Goal: Book appointment/travel/reservation

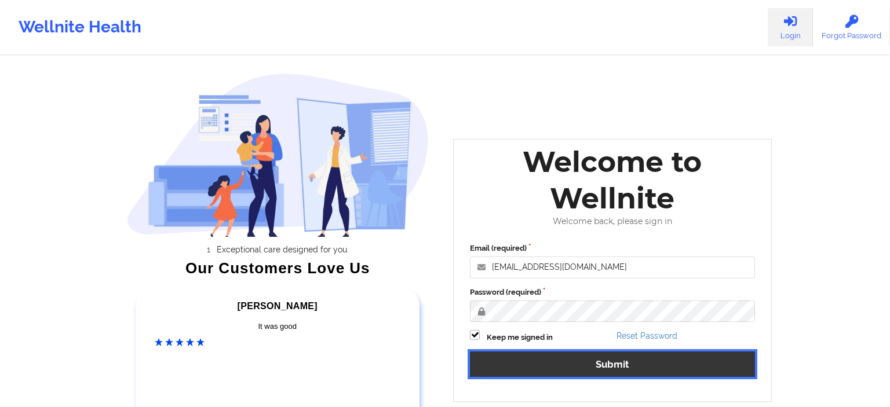
click at [585, 370] on button "Submit" at bounding box center [612, 364] width 285 height 25
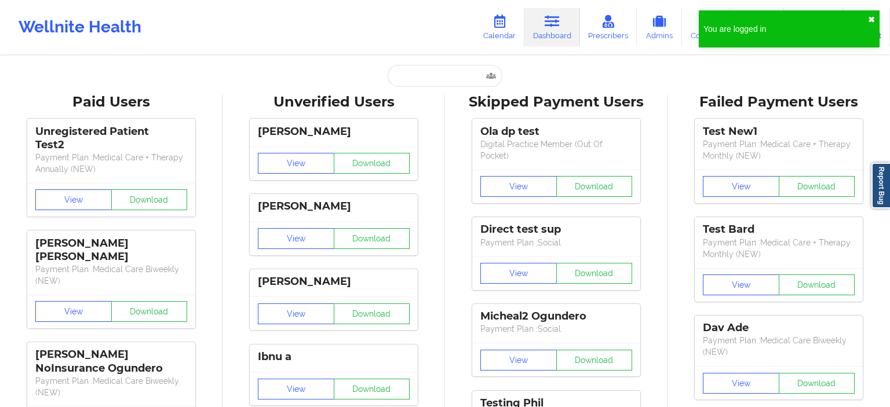
click at [870, 18] on button "✖︎" at bounding box center [871, 19] width 7 height 9
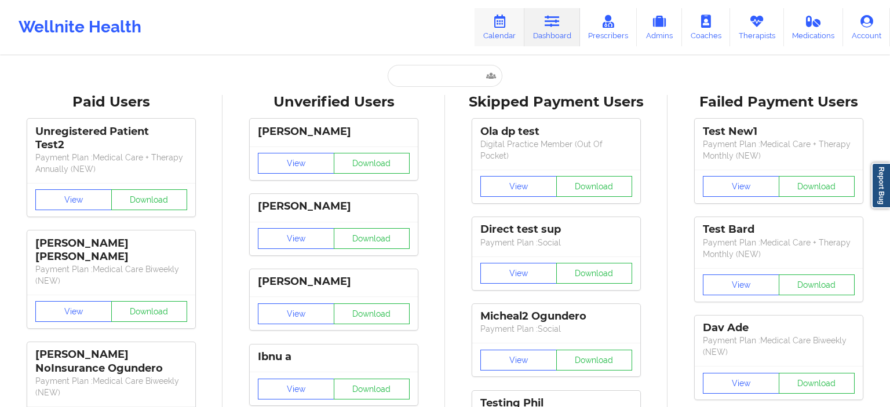
click at [500, 23] on icon at bounding box center [499, 21] width 15 height 13
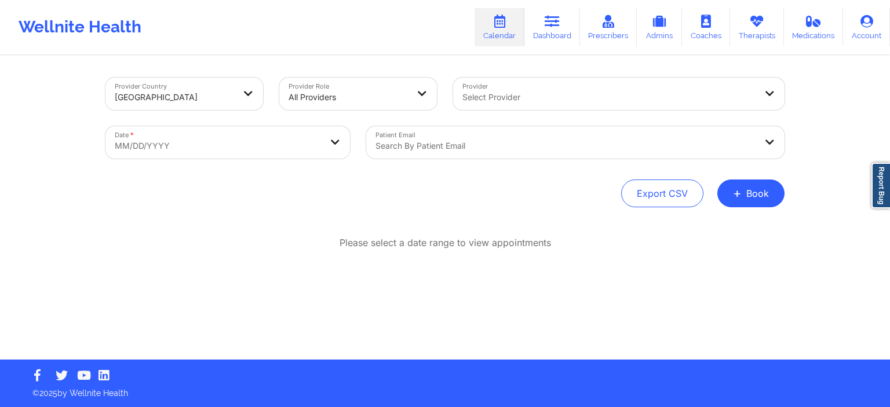
click at [331, 93] on div at bounding box center [348, 97] width 119 height 14
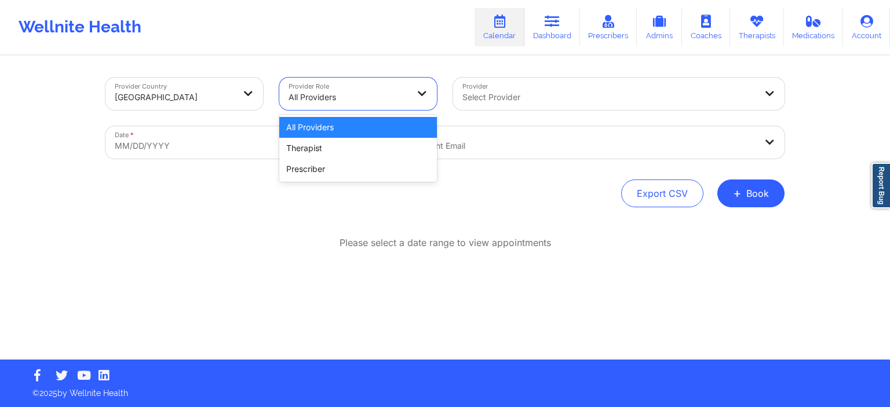
click at [335, 132] on div "All Providers" at bounding box center [358, 127] width 158 height 21
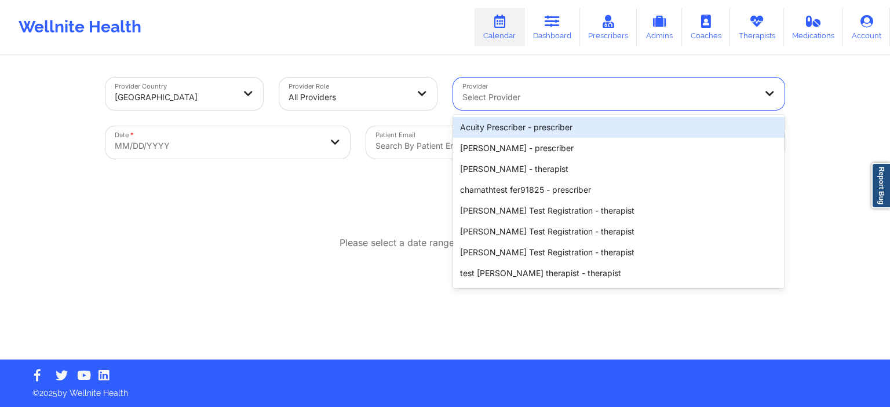
click at [491, 100] on div at bounding box center [608, 97] width 293 height 14
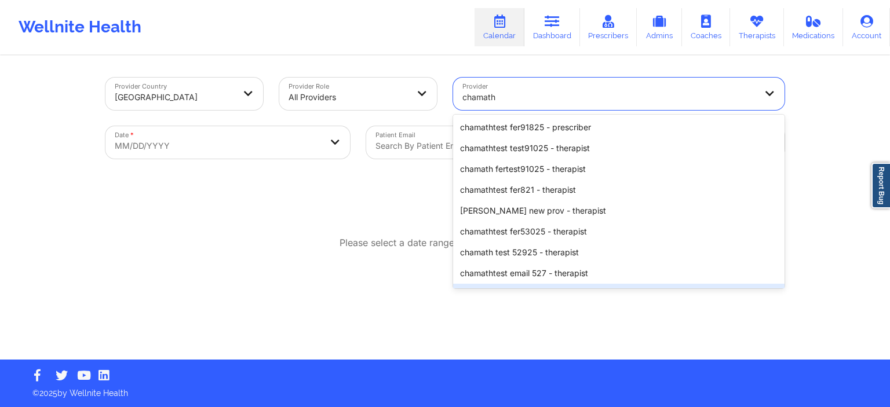
type input "chamath"
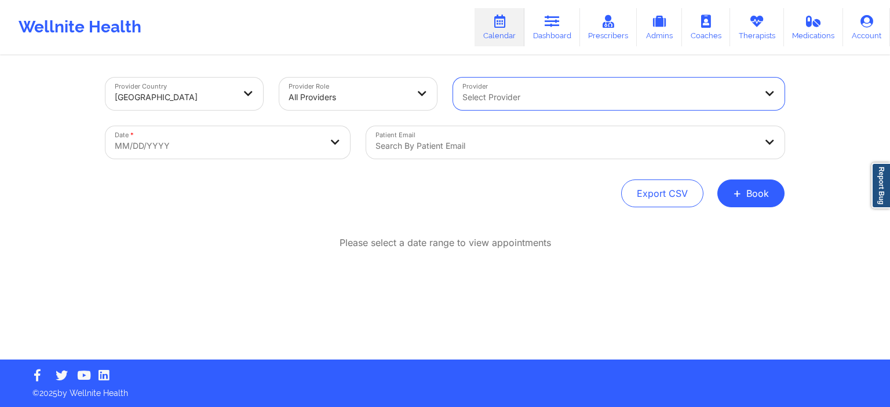
click at [471, 85] on div "Select Provider" at bounding box center [605, 94] width 304 height 32
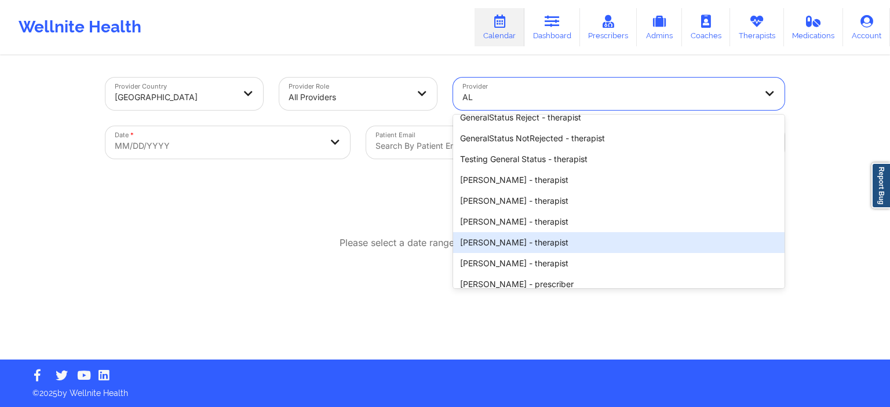
scroll to position [1082, 0]
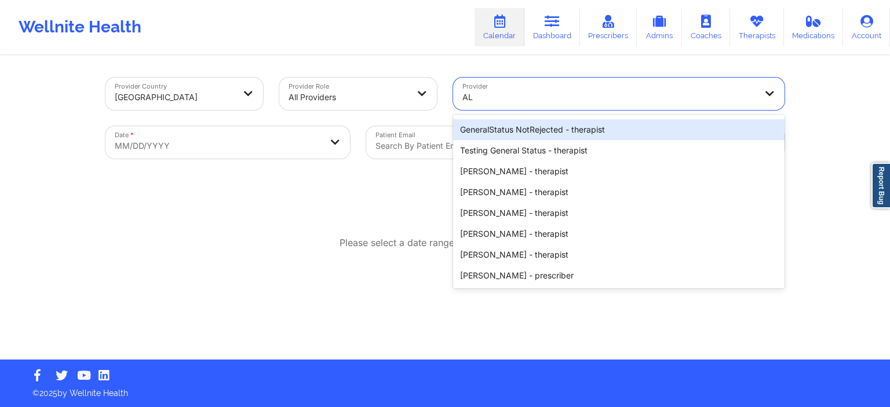
type input "AL"
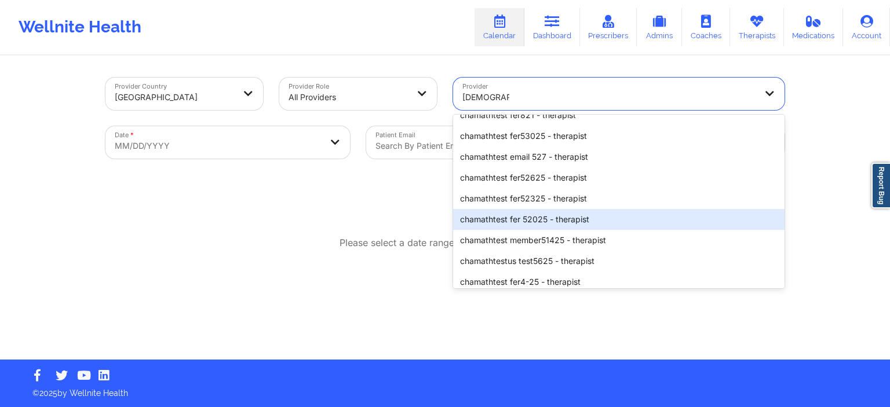
scroll to position [81, 0]
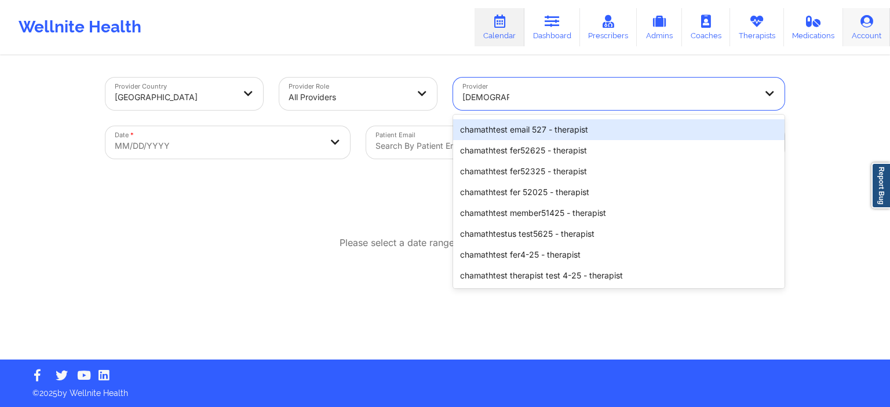
type input "chamathtes"
click at [875, 31] on link "Account" at bounding box center [866, 27] width 47 height 38
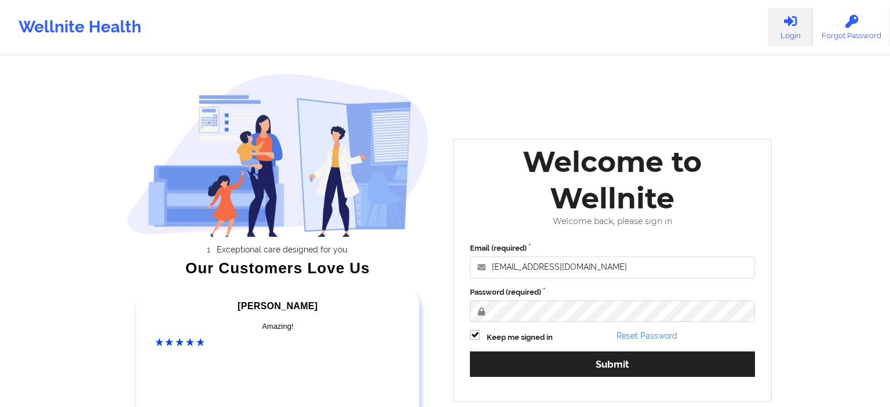
click at [578, 374] on button "Submit" at bounding box center [612, 364] width 285 height 25
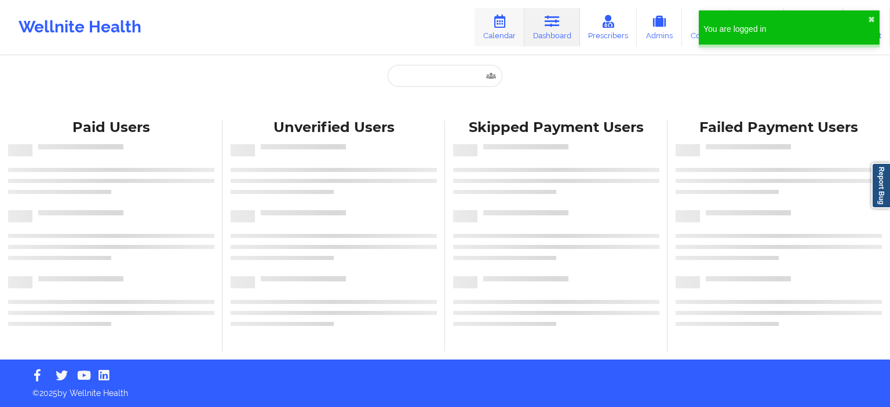
click at [486, 34] on link "Calendar" at bounding box center [500, 27] width 50 height 38
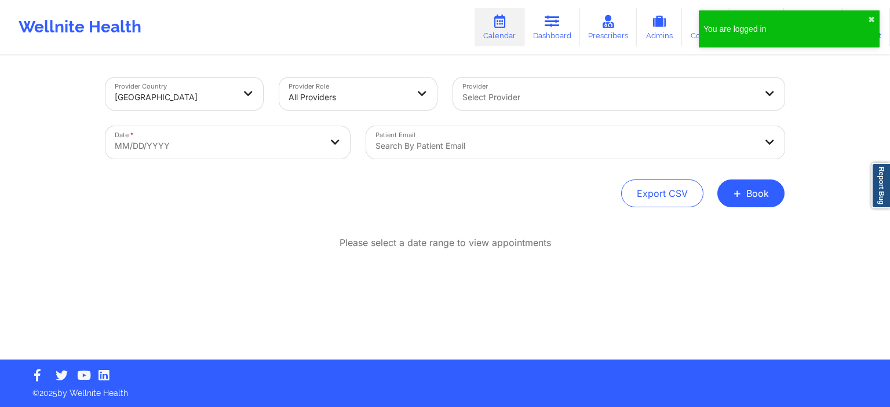
click at [509, 100] on div at bounding box center [608, 97] width 293 height 14
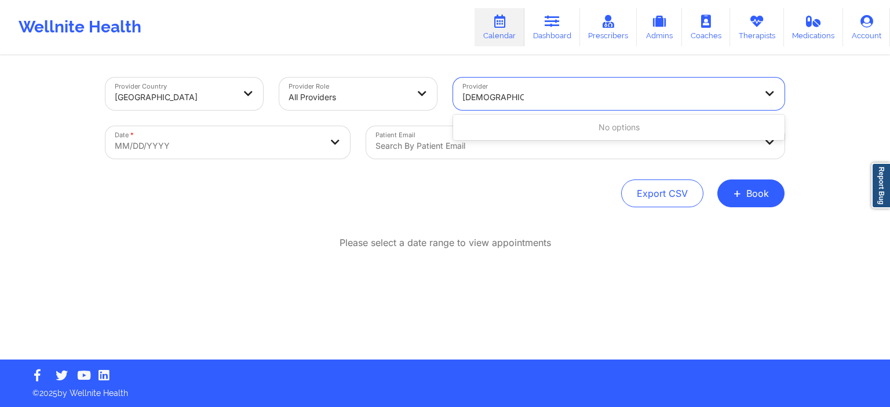
type input "[DEMOGRAPHIC_DATA]"
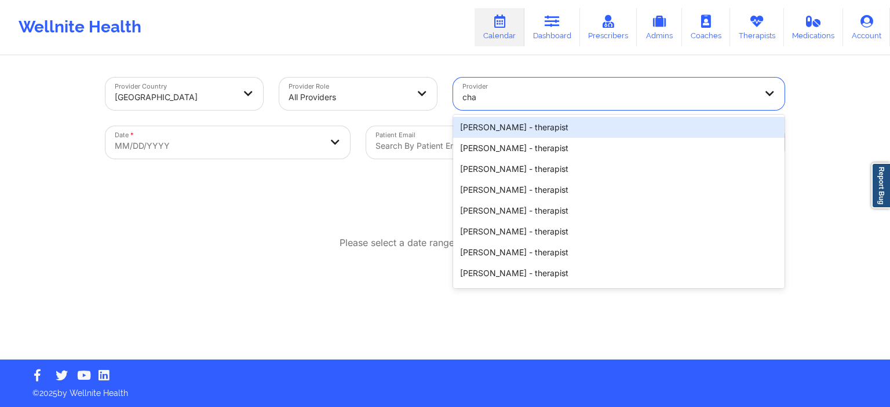
type input "cham"
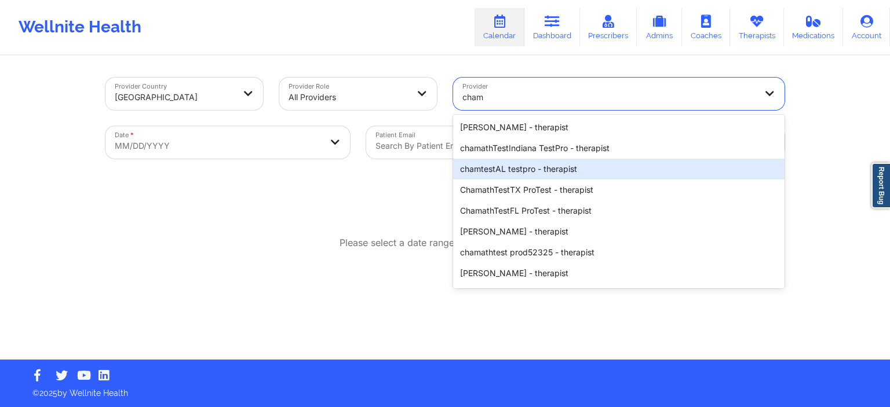
click at [530, 166] on div "chamtestAL testpro - therapist" at bounding box center [618, 169] width 331 height 21
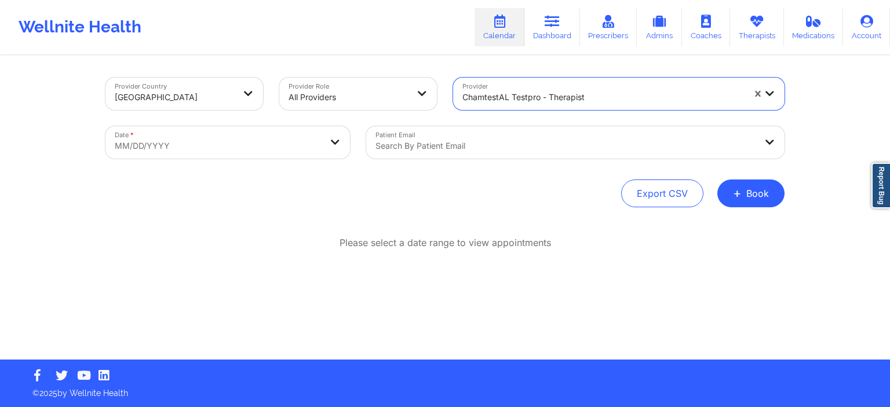
click at [300, 151] on body "Wellnite Health Calendar Dashboard Prescribers Admins Coaches Therapists Medica…" at bounding box center [445, 203] width 890 height 407
select select "2025-8"
select select "2025-9"
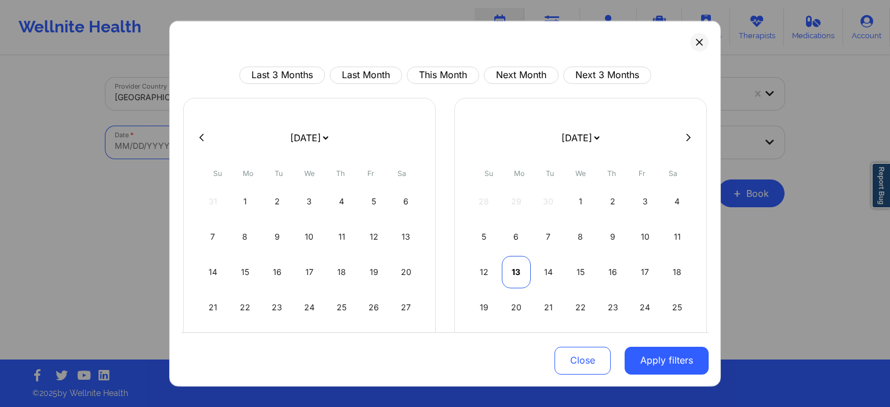
click at [522, 271] on div "13" at bounding box center [517, 272] width 30 height 32
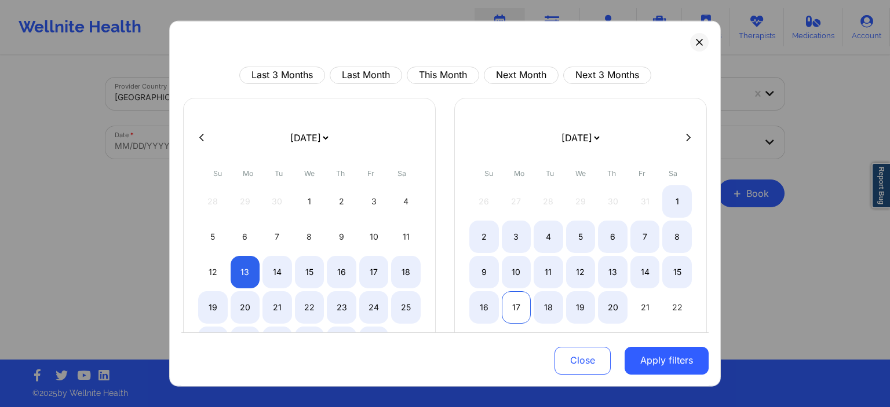
select select "2025-9"
select select "2025-10"
select select "2025-9"
select select "2025-10"
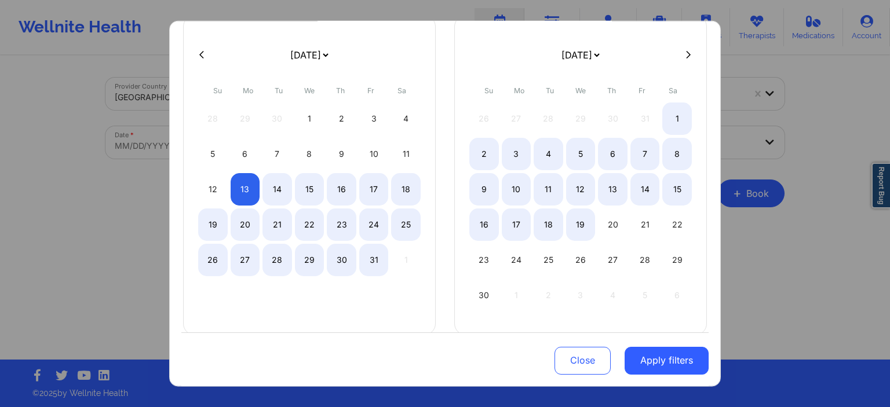
scroll to position [97, 0]
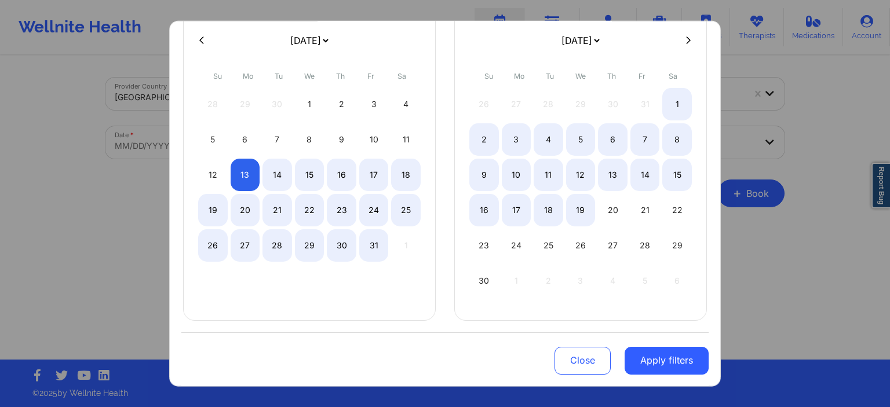
select select "2025-9"
select select "2025-10"
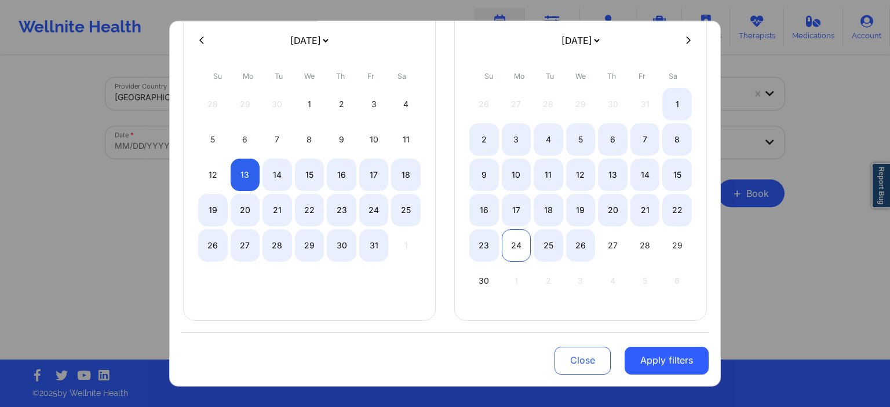
select select "2025-9"
select select "2025-10"
click at [525, 245] on div "24" at bounding box center [517, 245] width 30 height 32
select select "2025-9"
select select "2025-10"
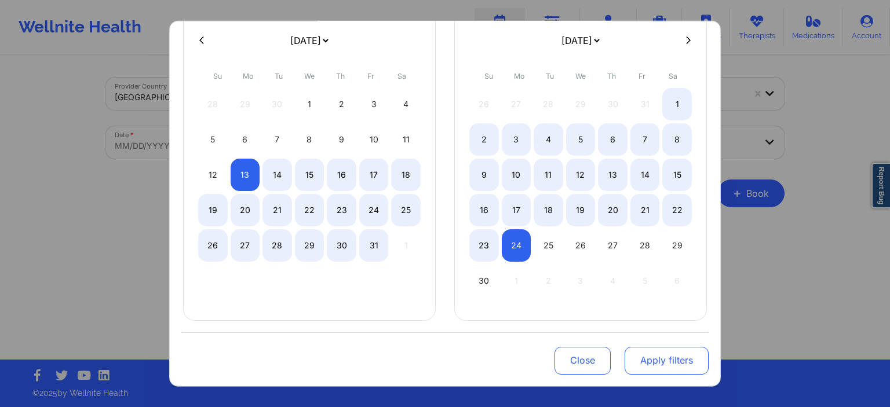
click at [658, 358] on button "Apply filters" at bounding box center [667, 361] width 84 height 28
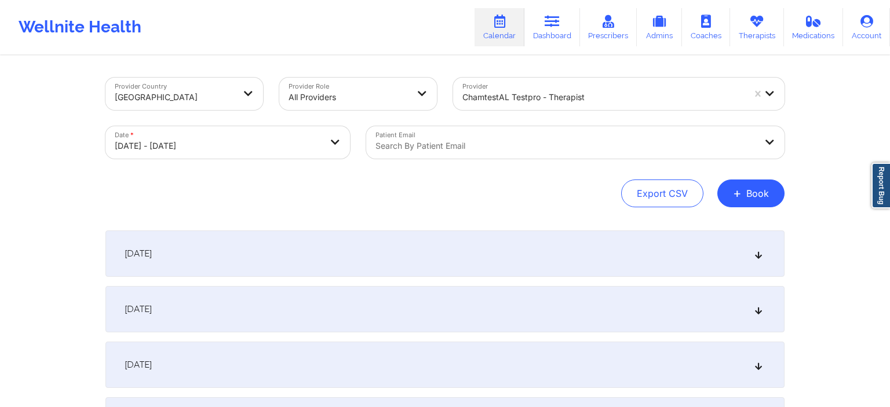
click at [477, 253] on div "[DATE]" at bounding box center [444, 254] width 679 height 46
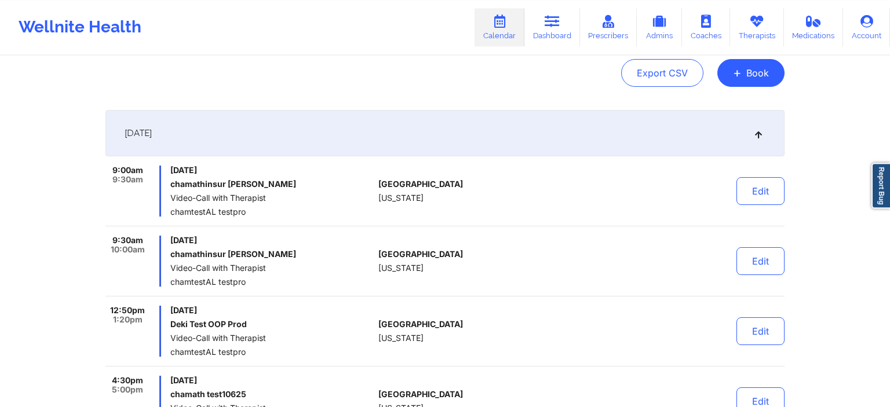
scroll to position [122, 0]
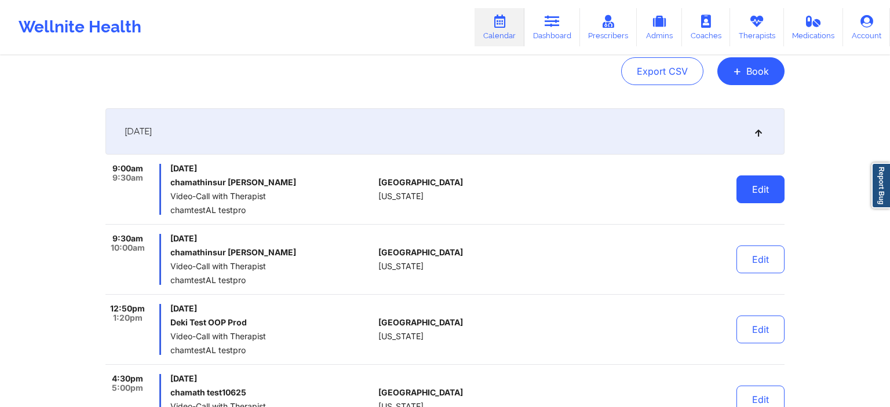
click at [750, 190] on button "Edit" at bounding box center [760, 190] width 48 height 28
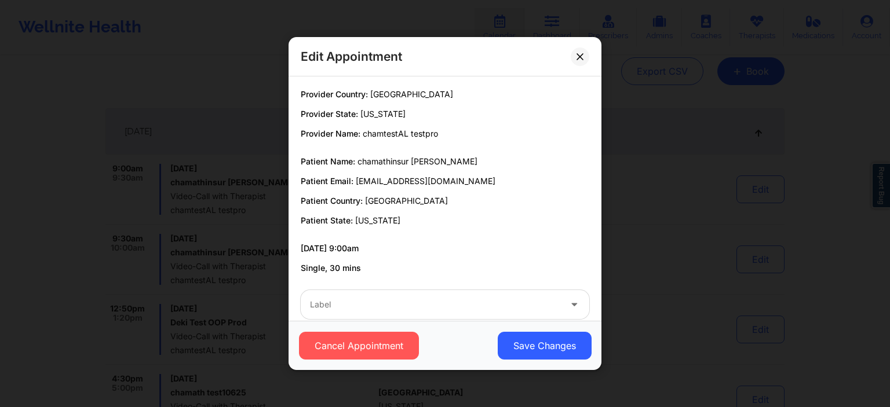
click at [359, 320] on div "Label" at bounding box center [445, 304] width 305 height 45
click at [351, 316] on div "Label" at bounding box center [431, 304] width 261 height 29
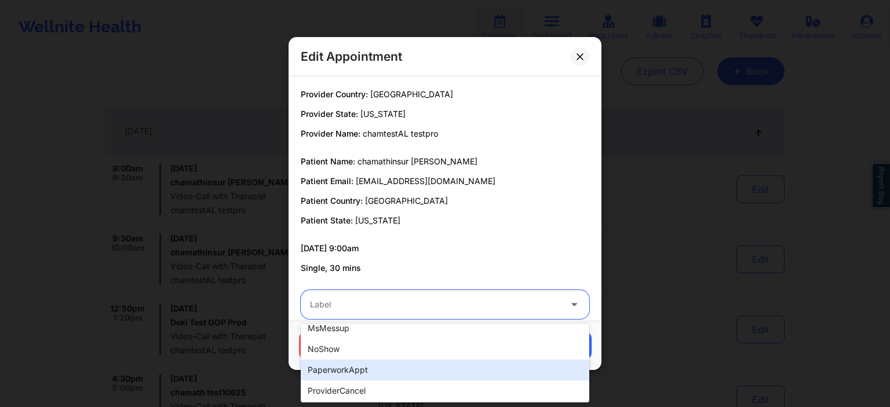
scroll to position [292, 0]
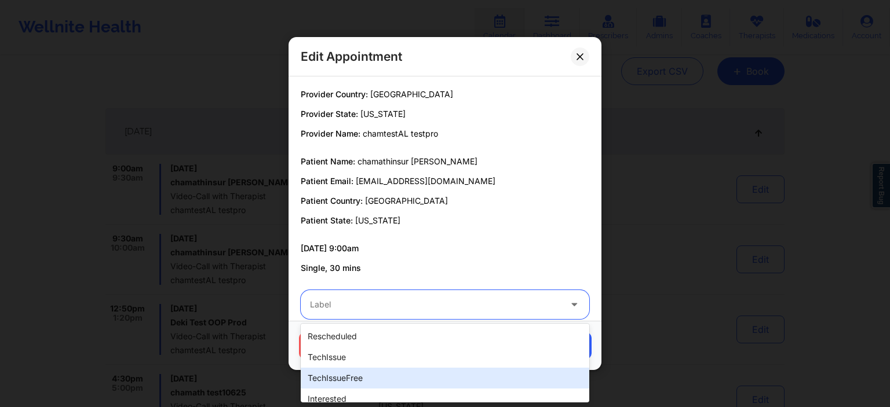
click at [375, 378] on div "techIssueFree" at bounding box center [445, 378] width 289 height 21
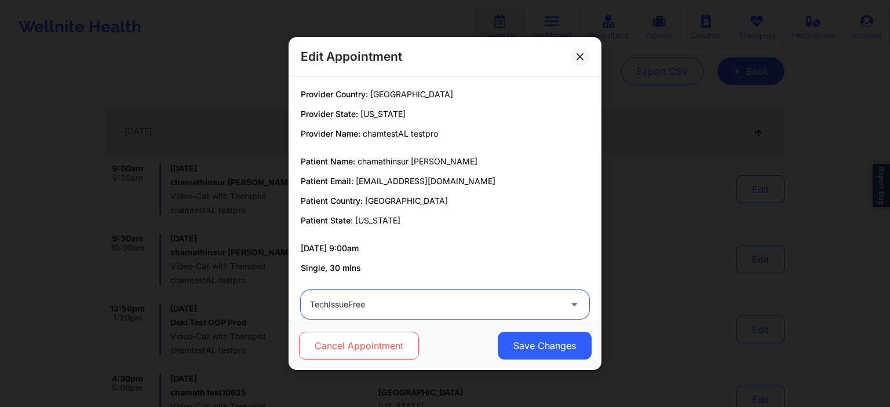
click at [381, 355] on button "Cancel Appointment" at bounding box center [359, 346] width 120 height 28
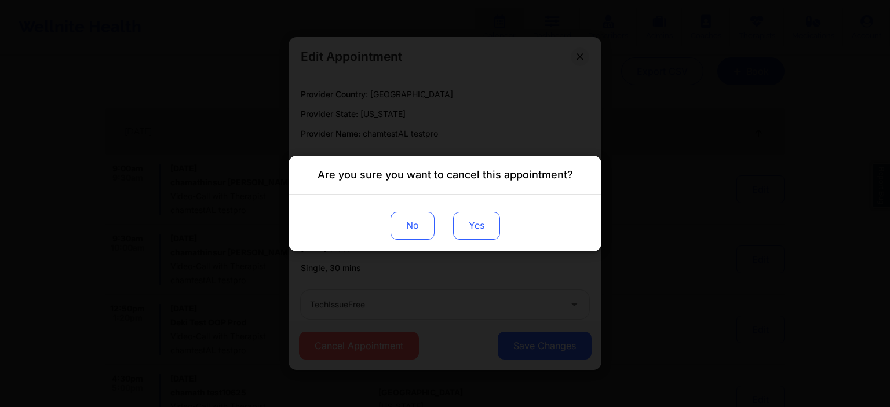
click at [482, 232] on button "Yes" at bounding box center [476, 226] width 47 height 28
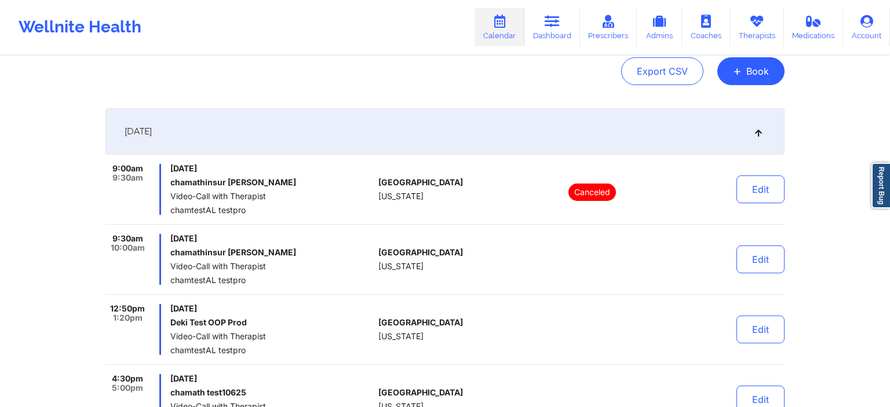
scroll to position [0, 0]
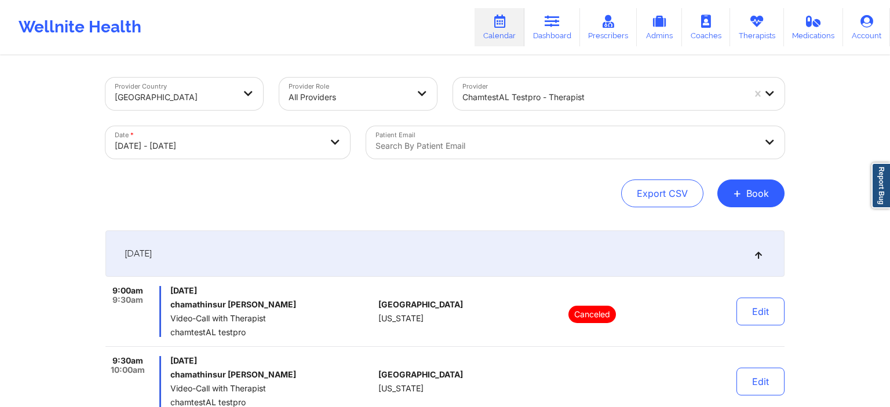
click at [599, 249] on div "[DATE]" at bounding box center [444, 254] width 679 height 46
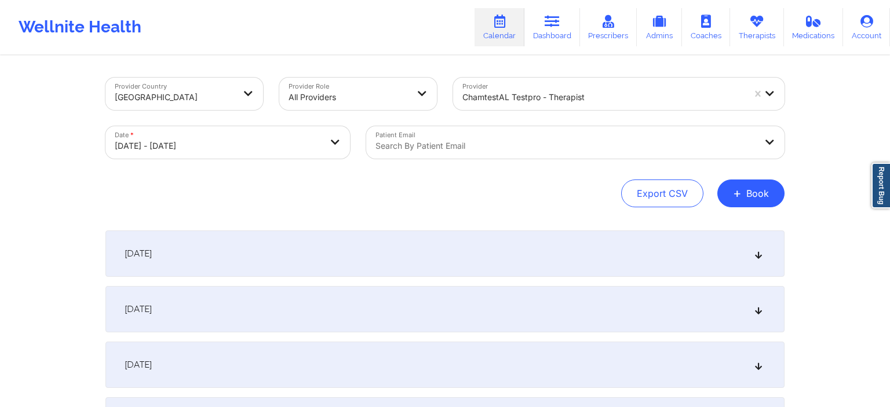
click at [593, 249] on div "[DATE]" at bounding box center [444, 254] width 679 height 46
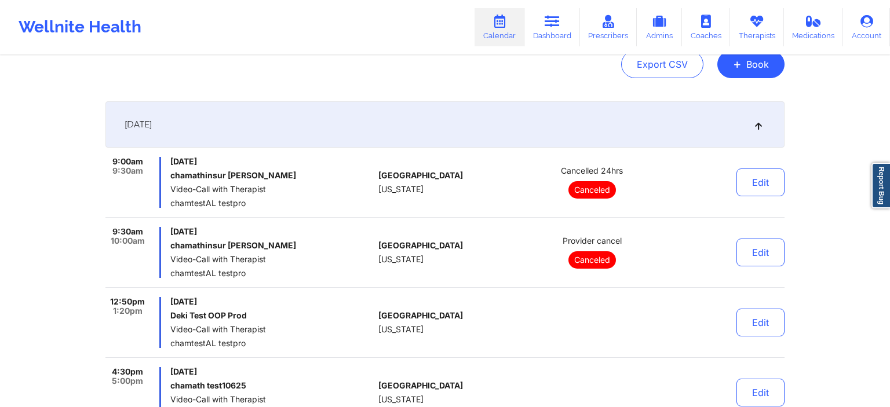
scroll to position [428, 0]
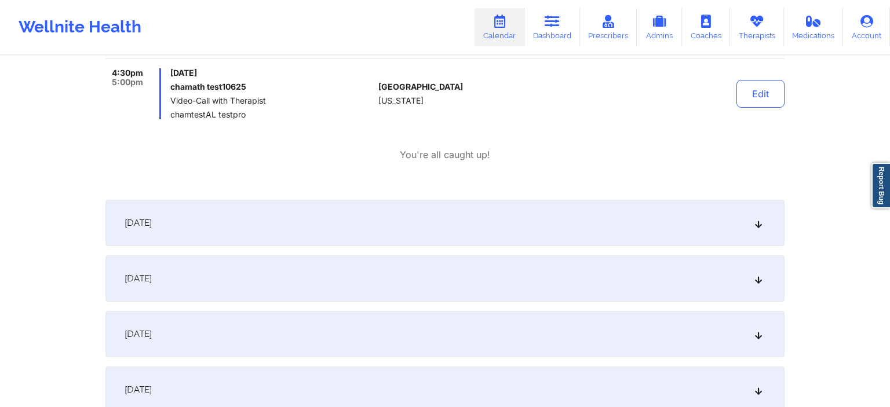
click at [227, 207] on div "[DATE]" at bounding box center [444, 223] width 679 height 46
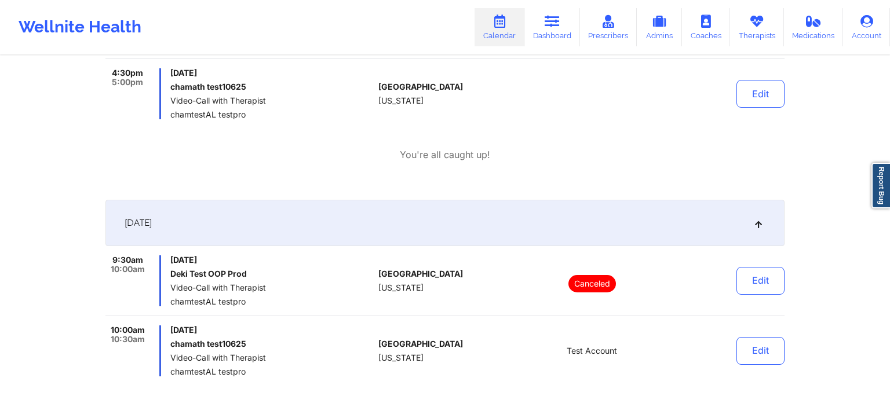
click at [223, 221] on div "[DATE]" at bounding box center [444, 223] width 679 height 46
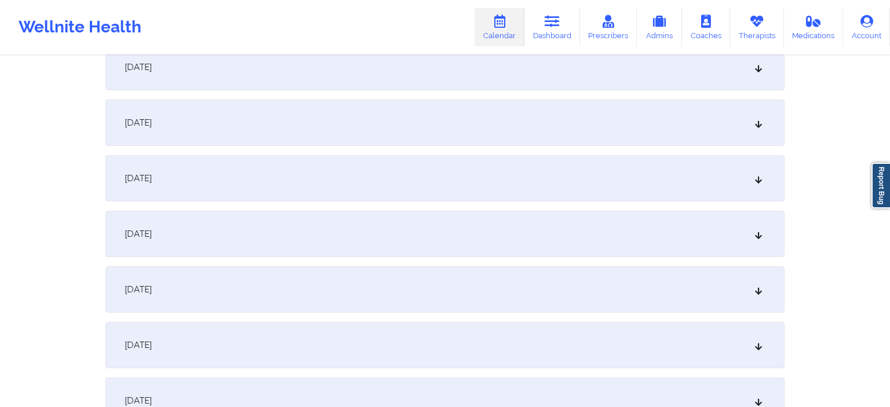
scroll to position [1101, 0]
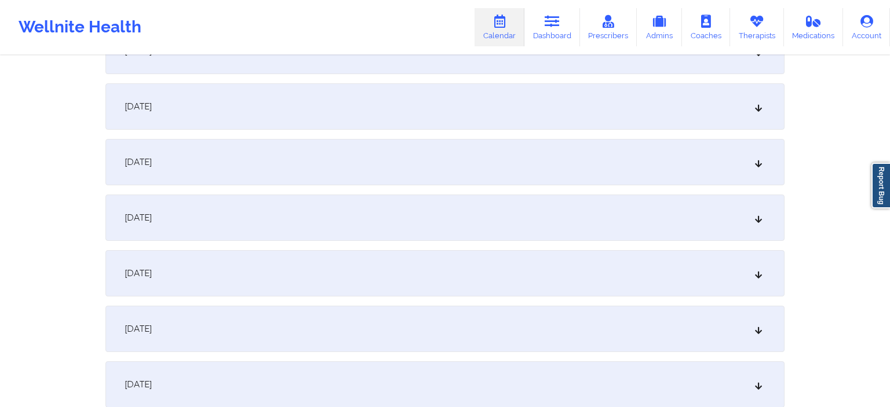
click at [241, 111] on div "[DATE]" at bounding box center [444, 106] width 679 height 46
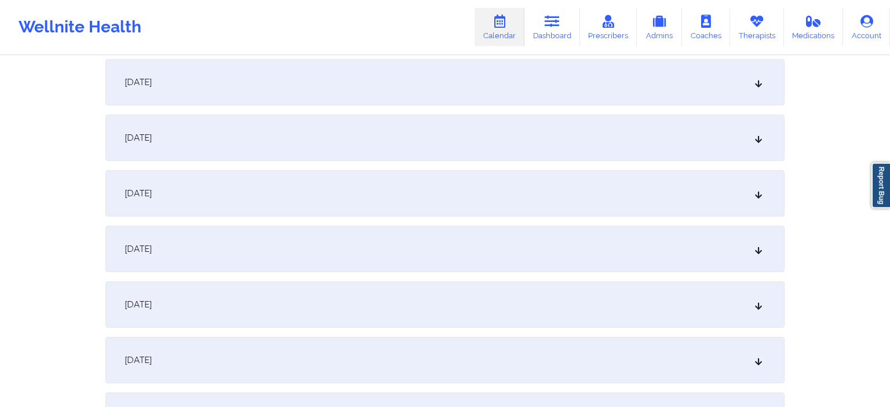
scroll to position [1407, 0]
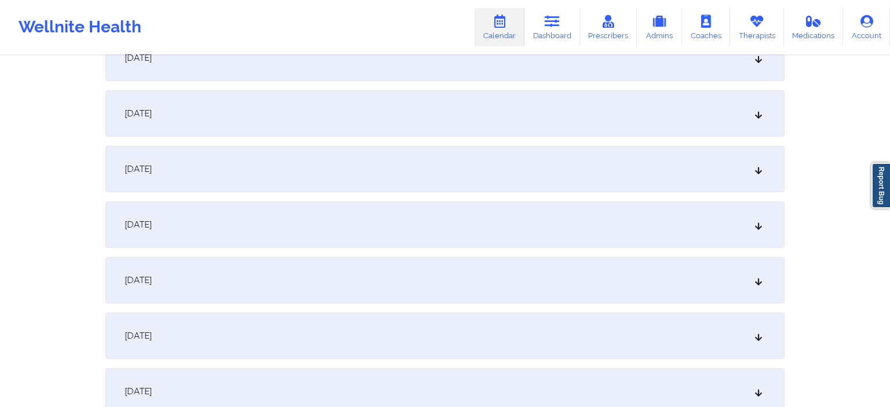
click at [299, 228] on div "[DATE]" at bounding box center [444, 225] width 679 height 46
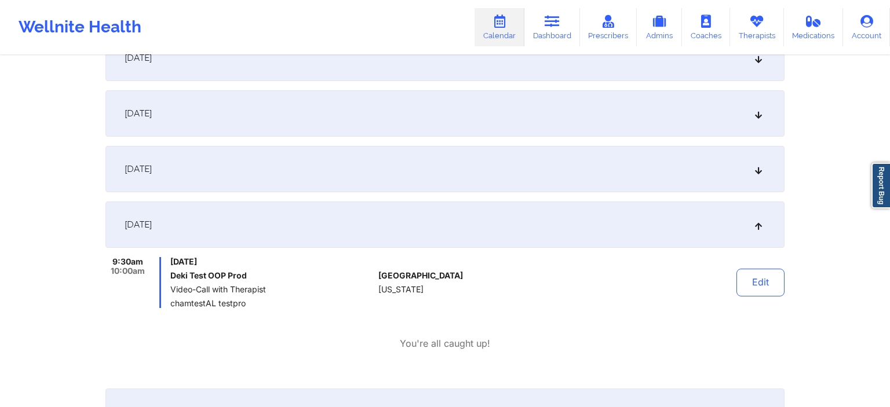
click at [278, 222] on div "[DATE]" at bounding box center [444, 225] width 679 height 46
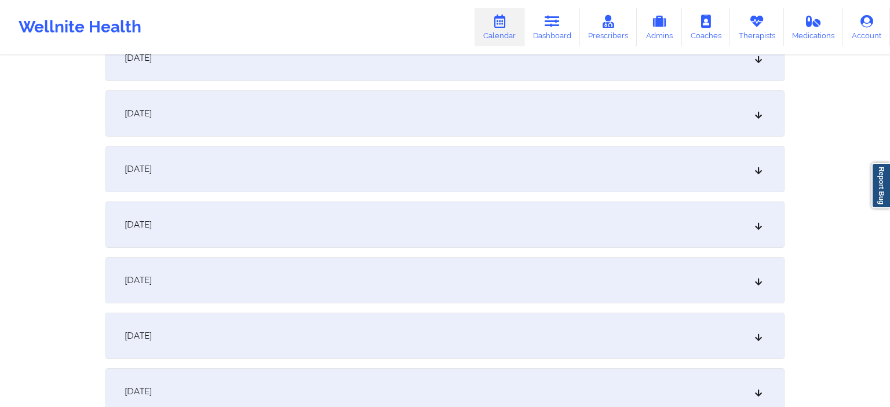
click at [278, 223] on div "[DATE]" at bounding box center [444, 225] width 679 height 46
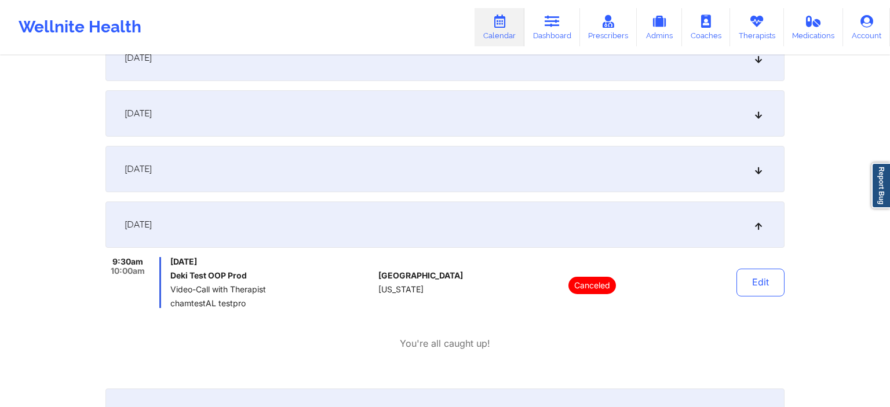
click at [272, 183] on div "[DATE]" at bounding box center [444, 169] width 679 height 46
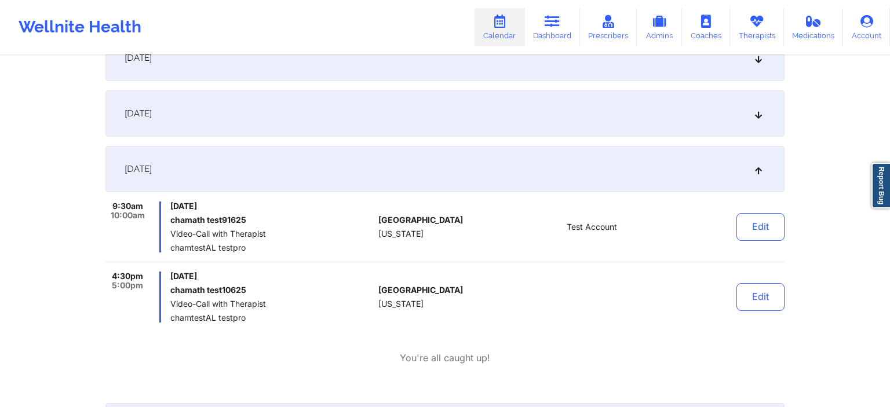
click at [217, 176] on div "[DATE]" at bounding box center [444, 169] width 679 height 46
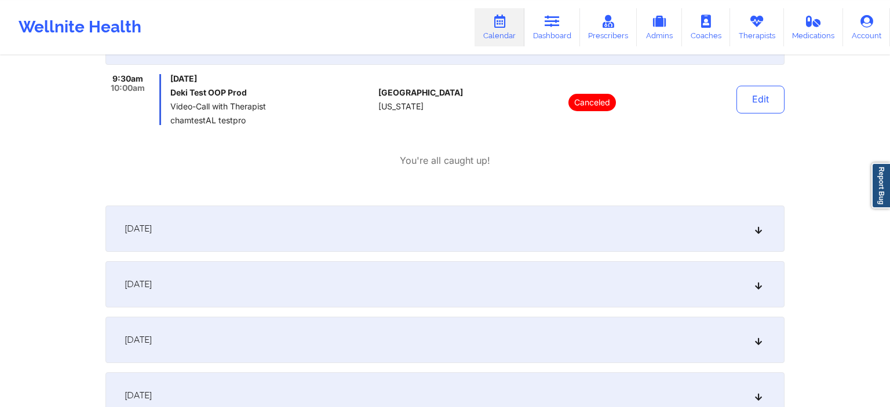
scroll to position [1652, 0]
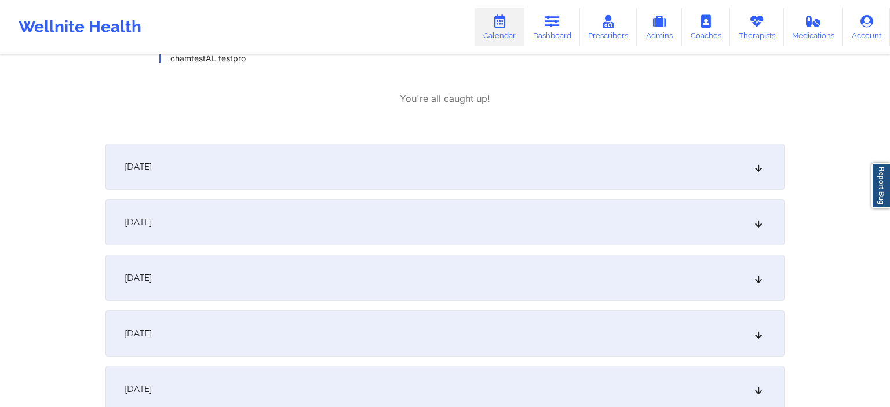
click at [247, 179] on div "[DATE]" at bounding box center [444, 167] width 679 height 46
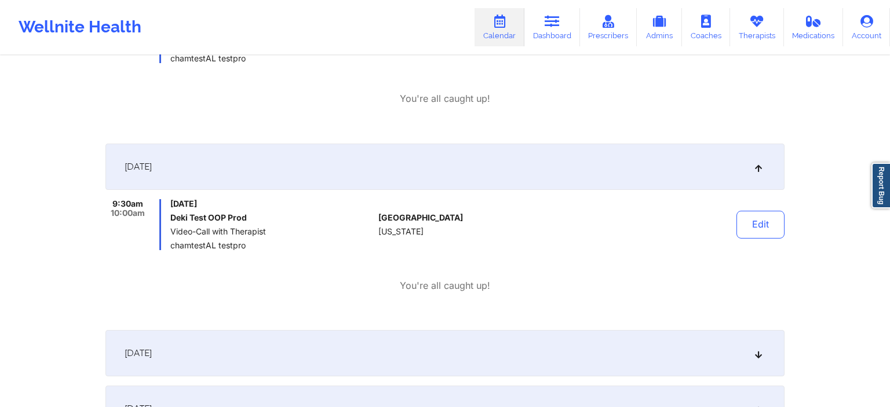
click at [286, 181] on div "[DATE]" at bounding box center [444, 167] width 679 height 46
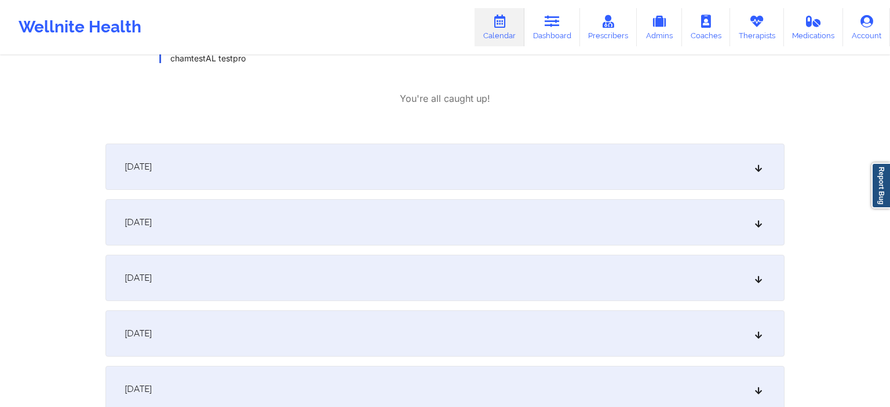
click at [286, 177] on div "[DATE]" at bounding box center [444, 167] width 679 height 46
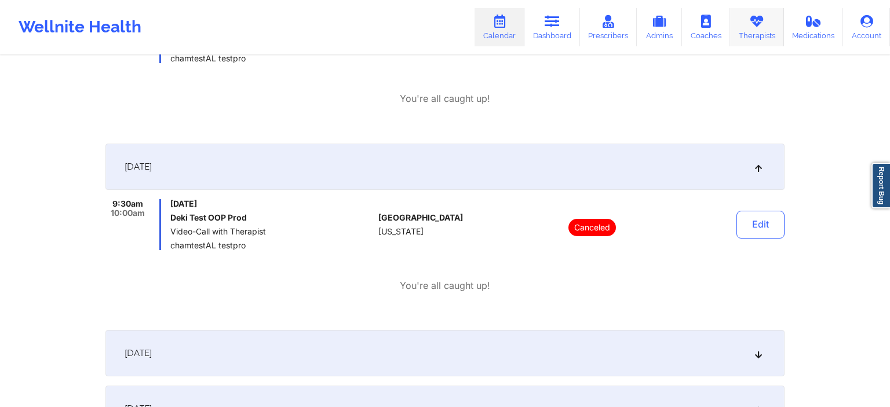
click at [738, 34] on link "Therapists" at bounding box center [757, 27] width 54 height 38
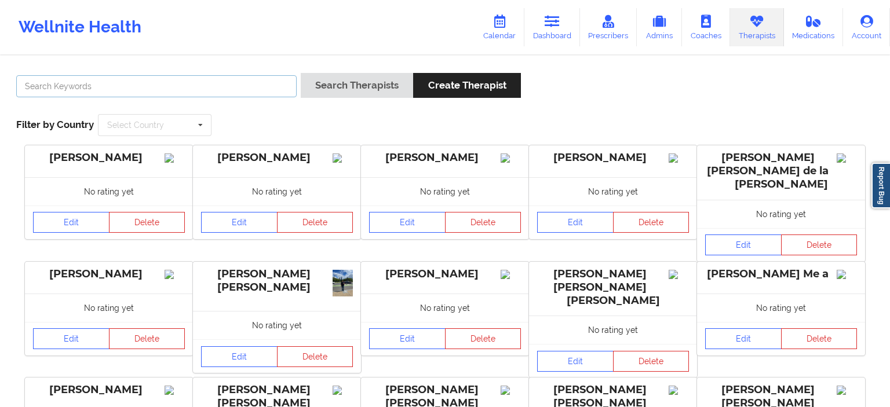
click at [210, 90] on input "text" at bounding box center [156, 86] width 280 height 22
type input "c"
type input "daniella"
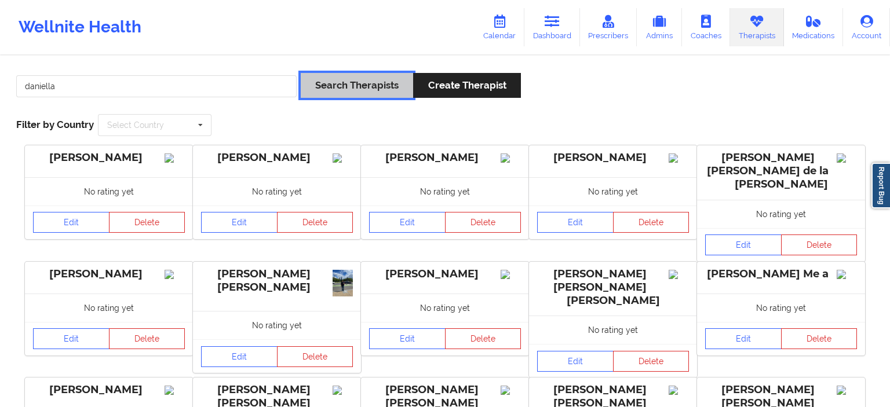
click at [360, 90] on button "Search Therapists" at bounding box center [357, 85] width 112 height 25
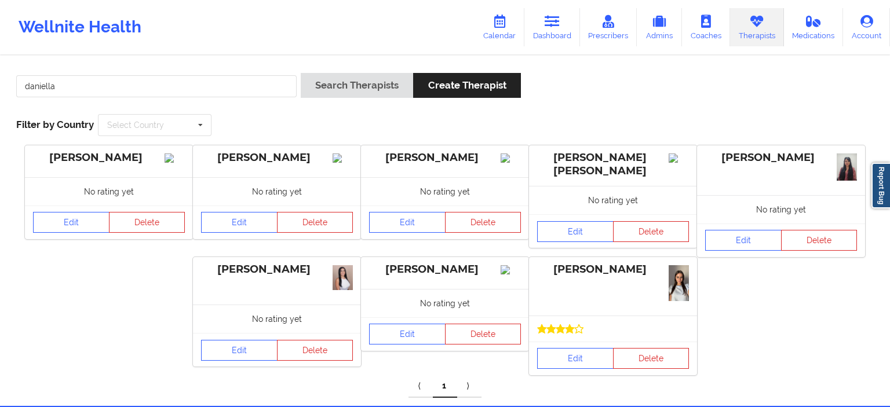
click at [304, 166] on div "[PERSON_NAME]" at bounding box center [277, 161] width 168 height 32
click at [265, 272] on div "[PERSON_NAME]" at bounding box center [277, 269] width 152 height 13
click at [224, 351] on link "Edit" at bounding box center [239, 350] width 76 height 21
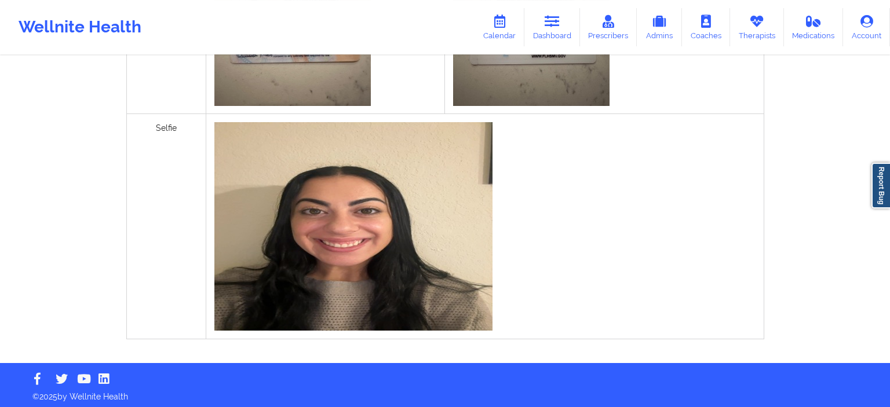
scroll to position [561, 0]
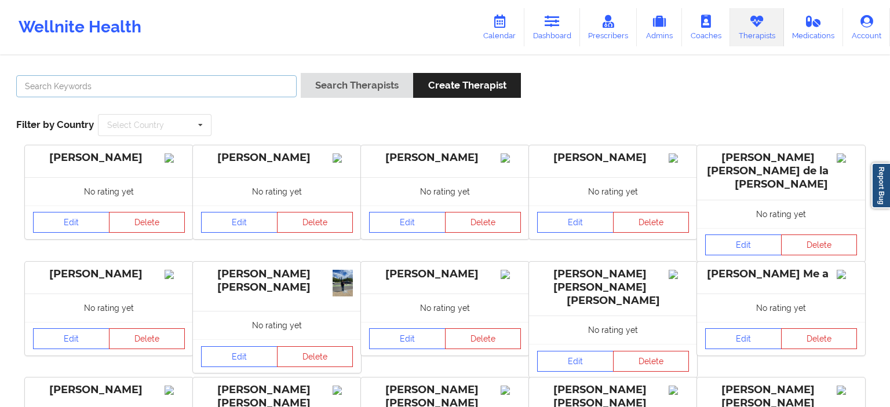
click at [253, 83] on input "text" at bounding box center [156, 86] width 280 height 22
type input "daniella"
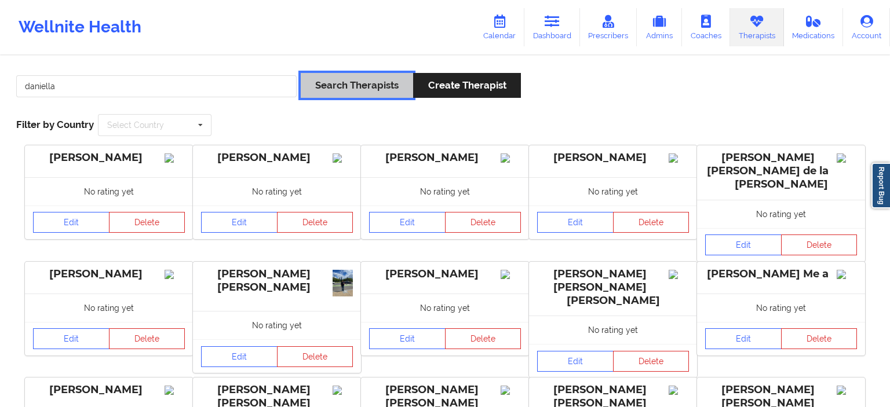
click at [372, 84] on button "Search Therapists" at bounding box center [357, 85] width 112 height 25
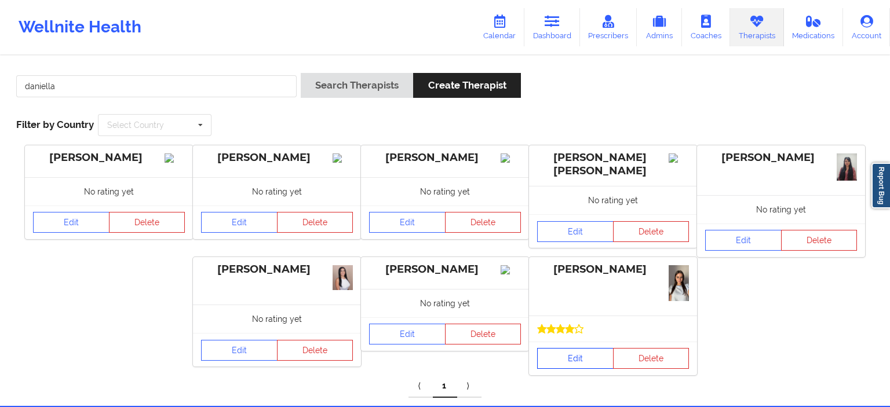
click at [578, 355] on link "Edit" at bounding box center [575, 358] width 76 height 21
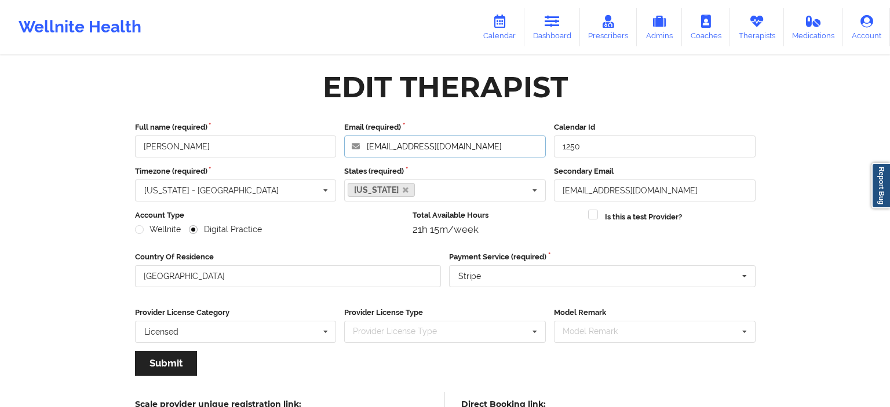
drag, startPoint x: 490, startPoint y: 147, endPoint x: 400, endPoint y: 142, distance: 90.5
click at [379, 143] on input "[EMAIL_ADDRESS][DOMAIN_NAME]" at bounding box center [445, 147] width 202 height 22
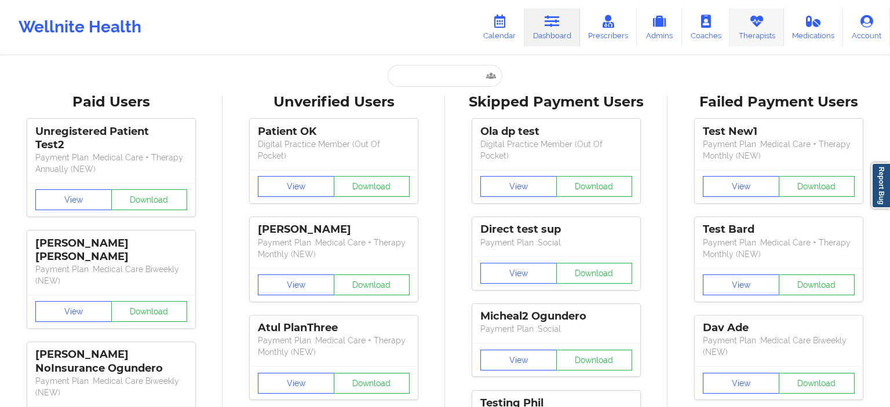
click at [768, 30] on link "Therapists" at bounding box center [757, 27] width 54 height 38
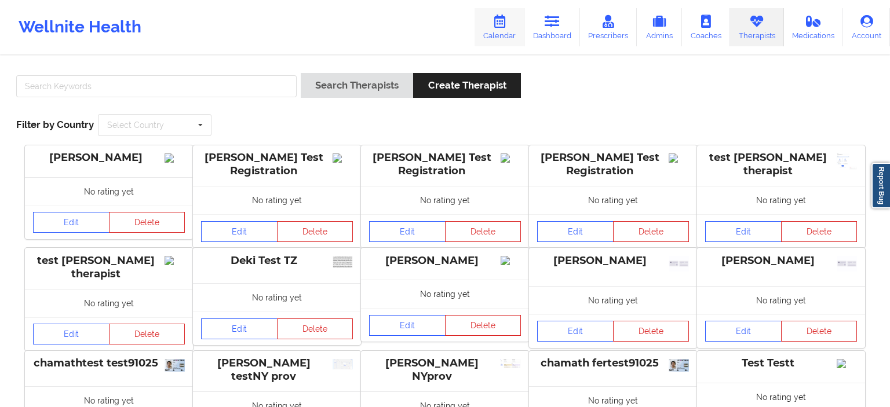
click at [498, 30] on link "Calendar" at bounding box center [500, 27] width 50 height 38
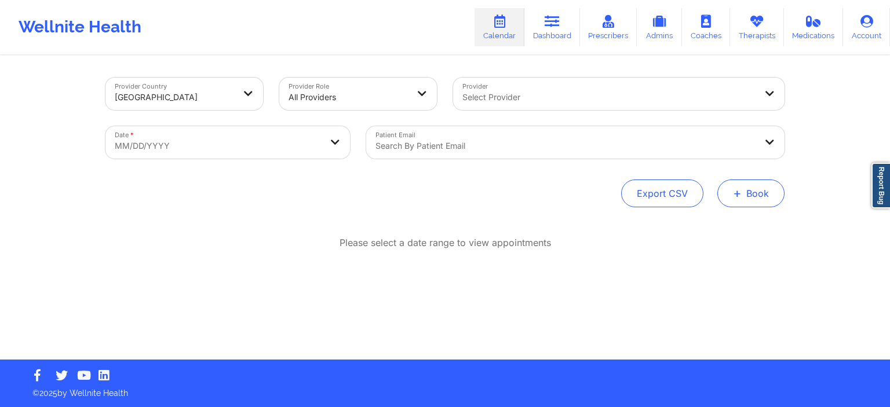
click at [759, 206] on button "+ Book" at bounding box center [750, 194] width 67 height 28
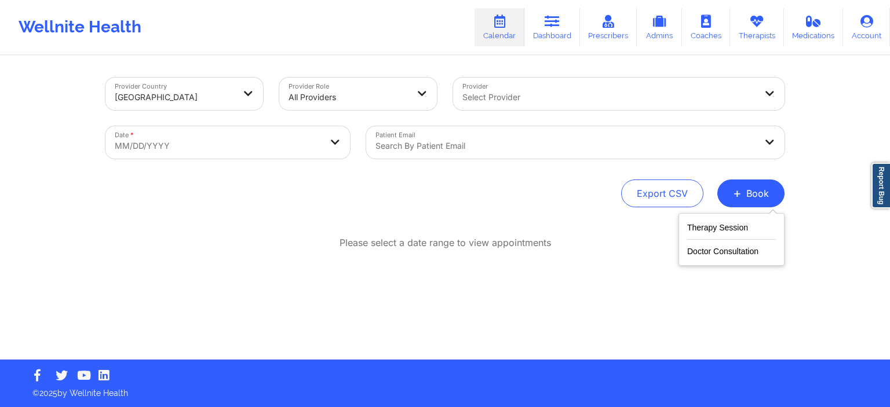
click at [755, 218] on div "Therapy Session Doctor Consultation" at bounding box center [732, 239] width 106 height 53
click at [750, 224] on button "Therapy Session" at bounding box center [731, 230] width 89 height 19
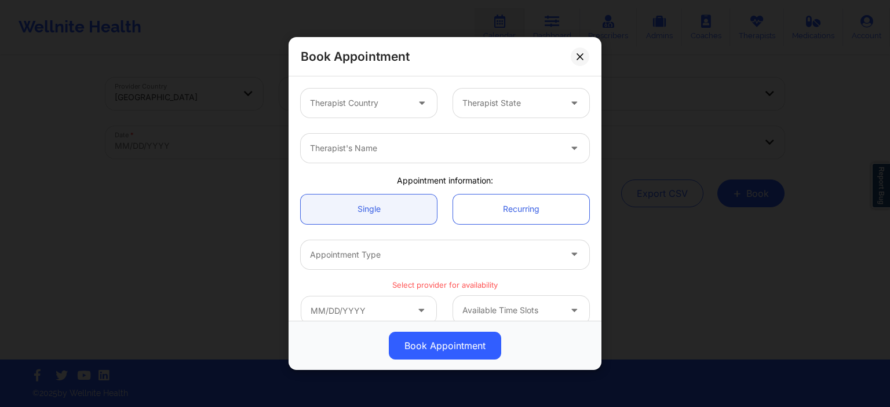
click at [370, 109] on div at bounding box center [359, 103] width 98 height 14
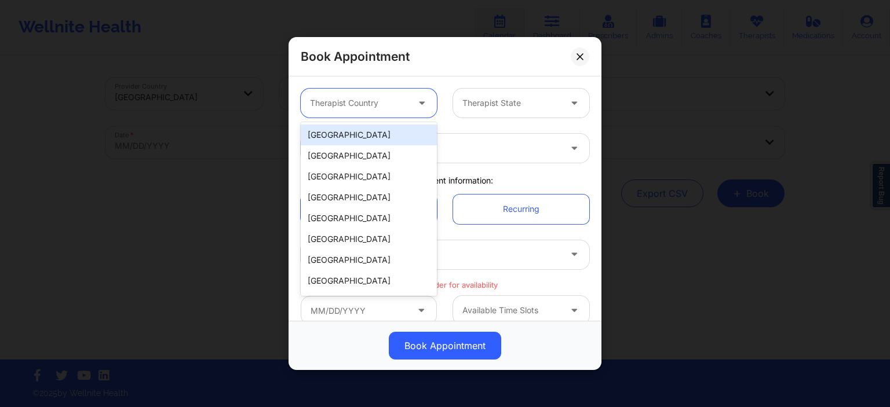
click at [351, 137] on div "[GEOGRAPHIC_DATA]" at bounding box center [369, 135] width 136 height 21
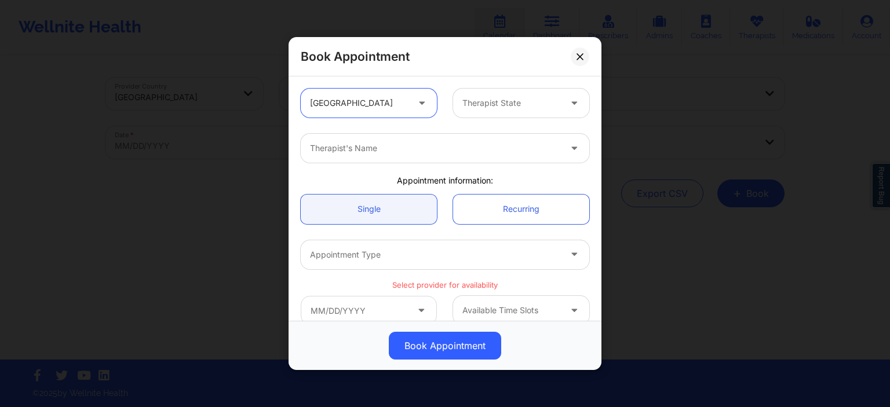
click at [510, 104] on div at bounding box center [511, 103] width 98 height 14
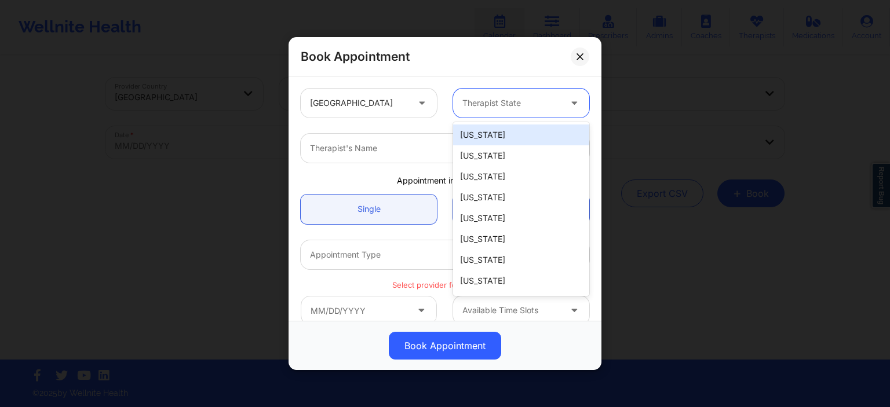
click at [504, 132] on div "[US_STATE]" at bounding box center [521, 135] width 136 height 21
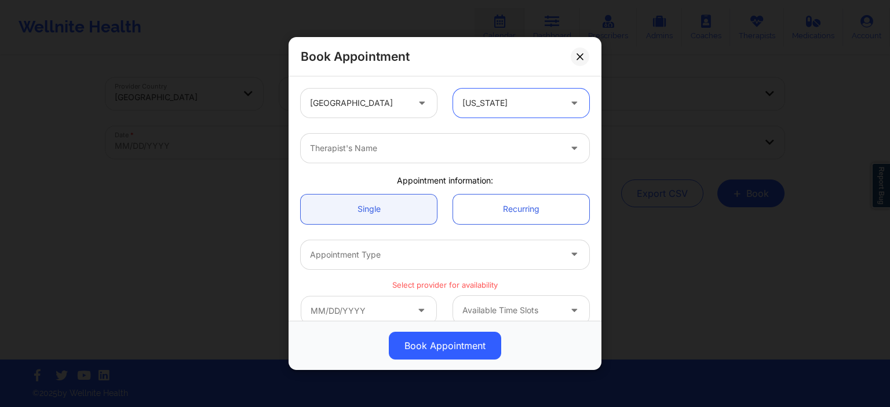
click at [389, 149] on div at bounding box center [435, 148] width 250 height 14
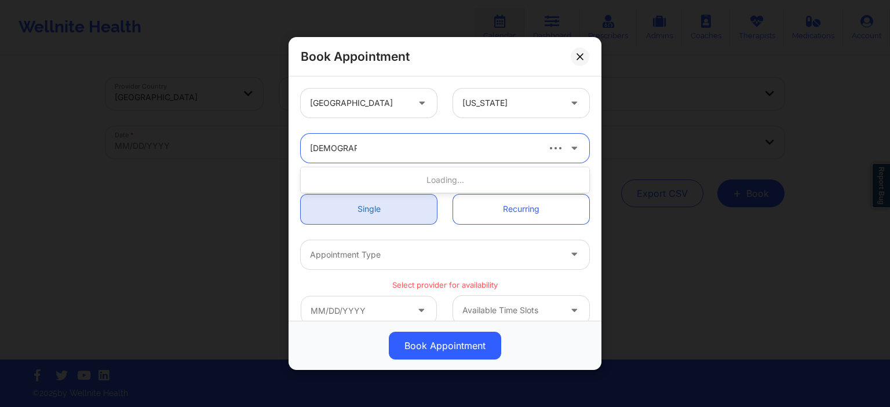
type input "chamathtest"
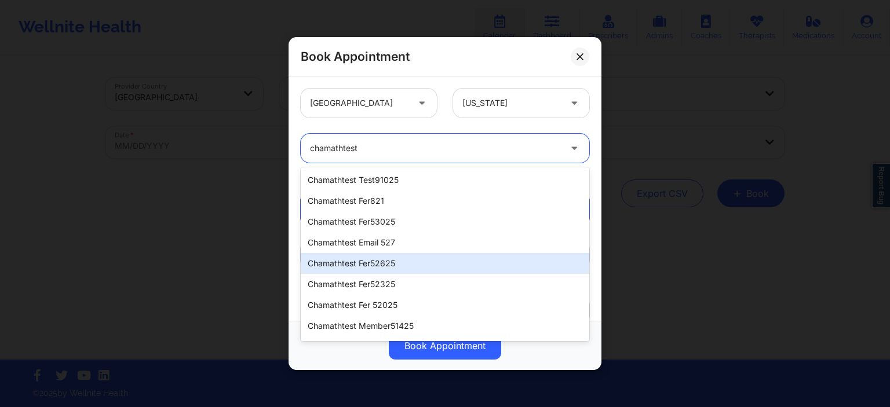
click at [425, 265] on div "chamathtest fer52625" at bounding box center [445, 263] width 289 height 21
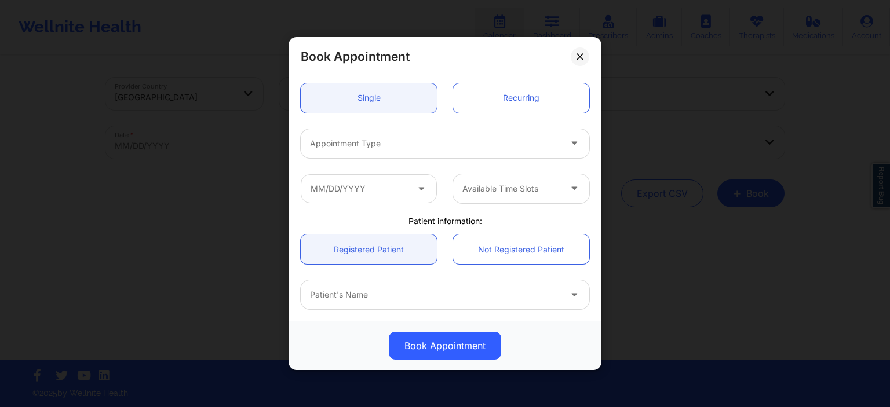
scroll to position [223, 0]
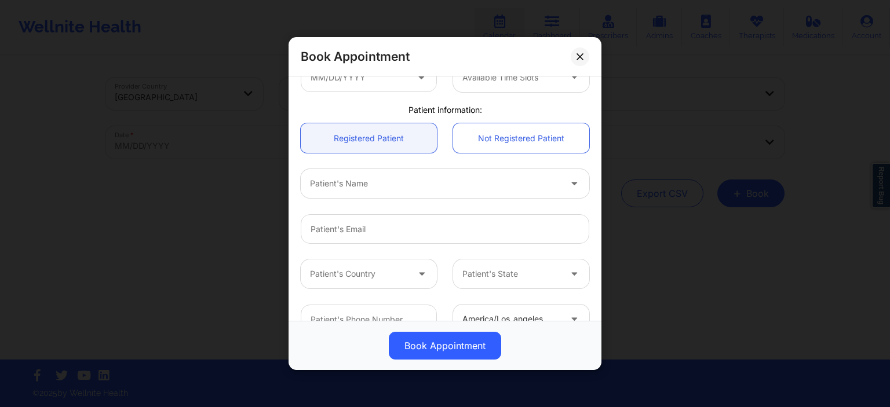
click at [398, 186] on div at bounding box center [435, 184] width 250 height 14
type input "cham724"
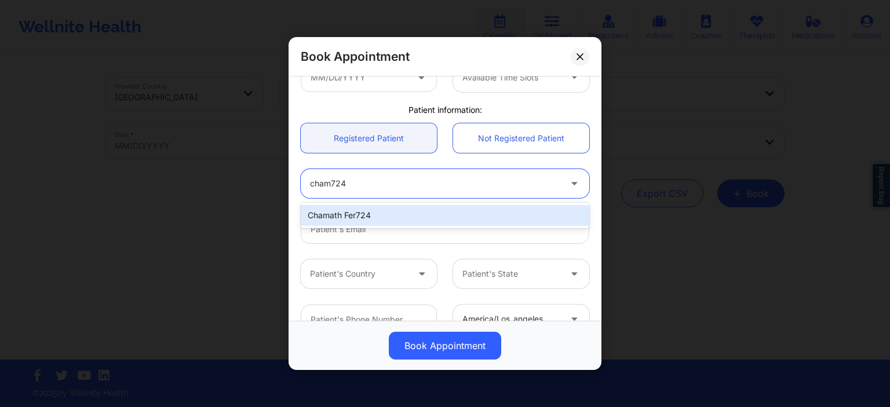
click at [359, 210] on div "Chamath Fer724" at bounding box center [445, 215] width 289 height 21
type input "cham72425@yopmail.com"
type input "+116282502474"
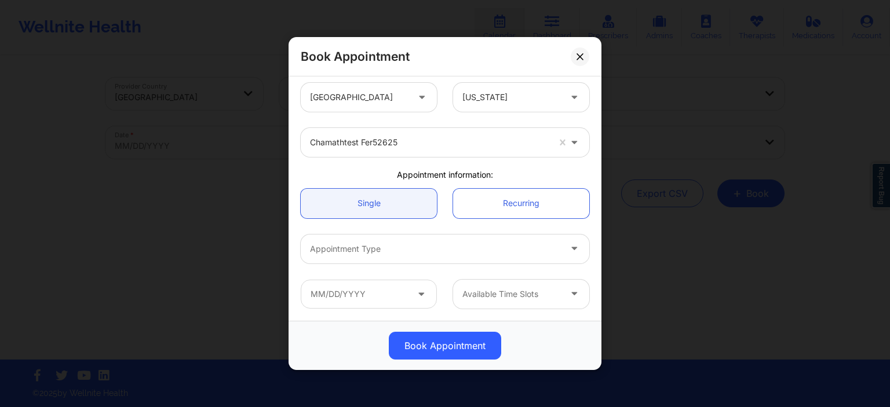
scroll to position [0, 0]
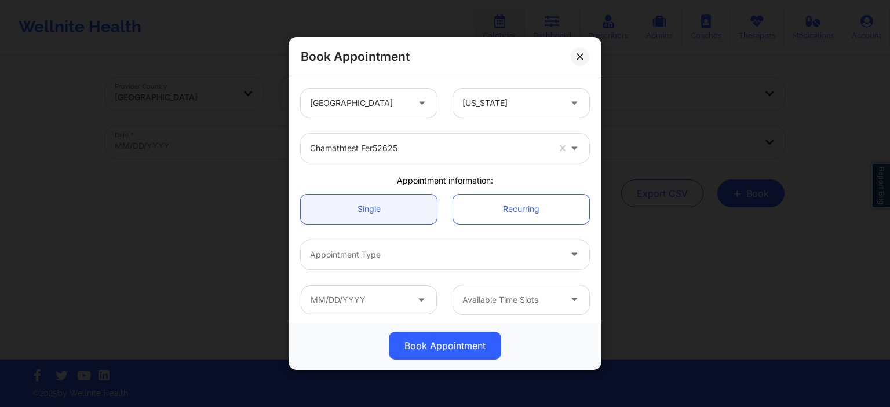
click at [371, 211] on link "Single" at bounding box center [369, 209] width 136 height 30
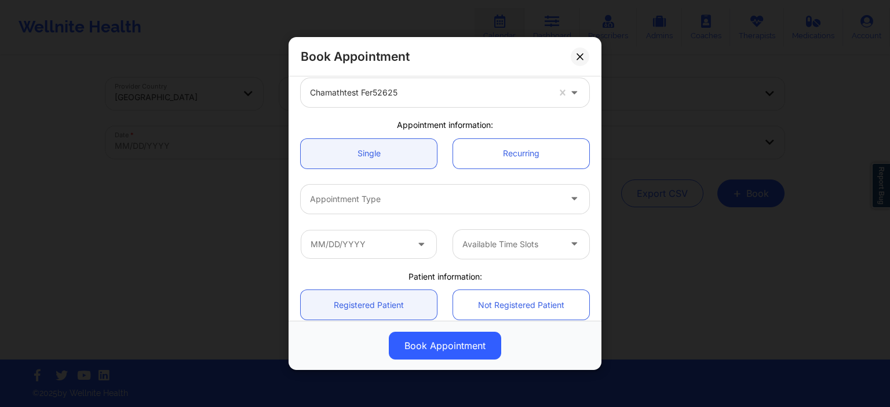
click at [371, 201] on div at bounding box center [435, 199] width 250 height 14
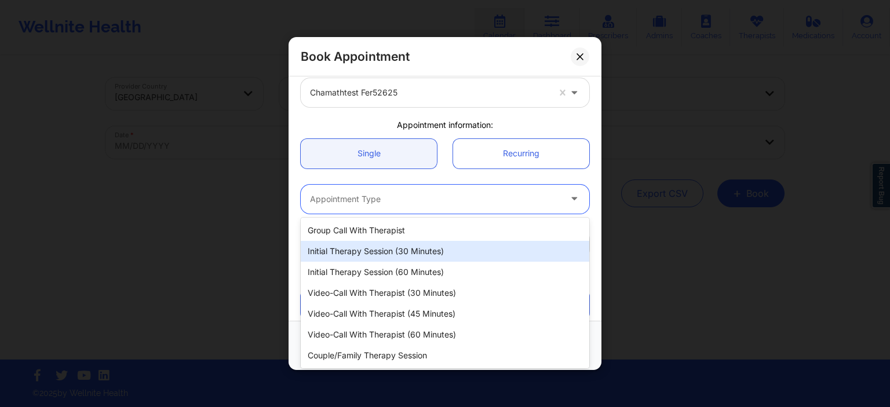
click at [371, 249] on div "Initial Therapy Session (30 minutes)" at bounding box center [445, 251] width 289 height 21
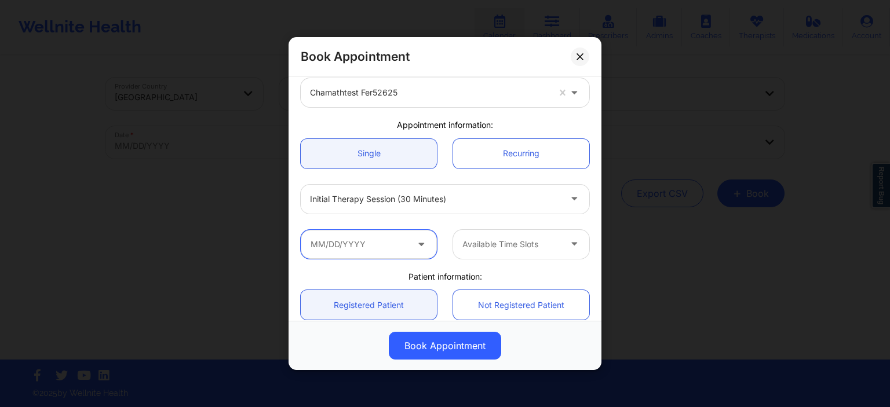
click at [371, 249] on input "text" at bounding box center [369, 243] width 136 height 29
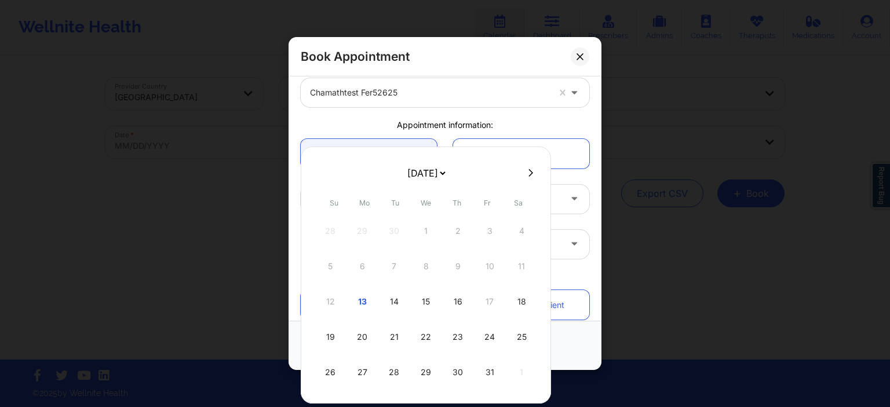
click at [528, 174] on icon at bounding box center [530, 173] width 5 height 9
select select "2025-10"
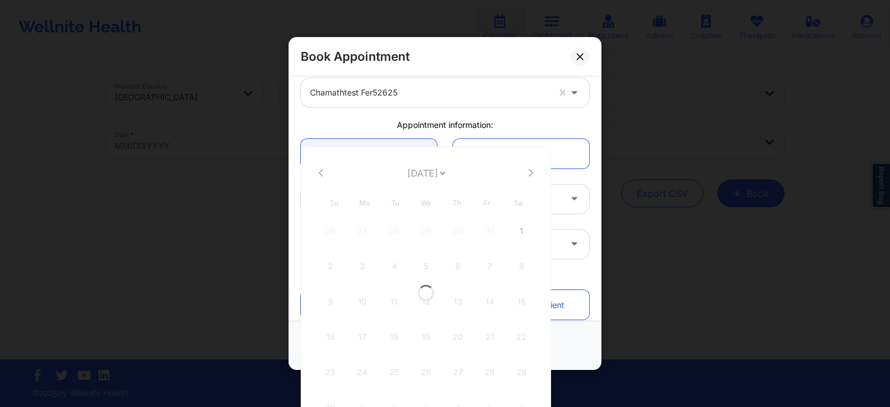
click at [527, 174] on div at bounding box center [426, 293] width 250 height 293
select select "2025-10"
select select "2026-5"
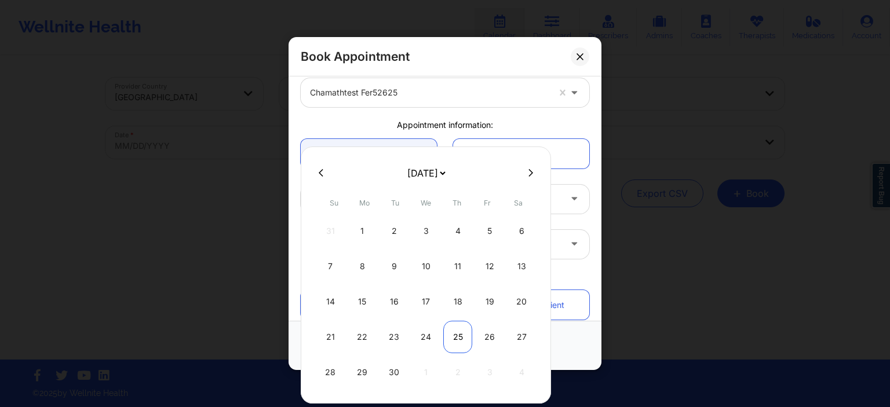
click at [454, 338] on div "25" at bounding box center [457, 337] width 29 height 32
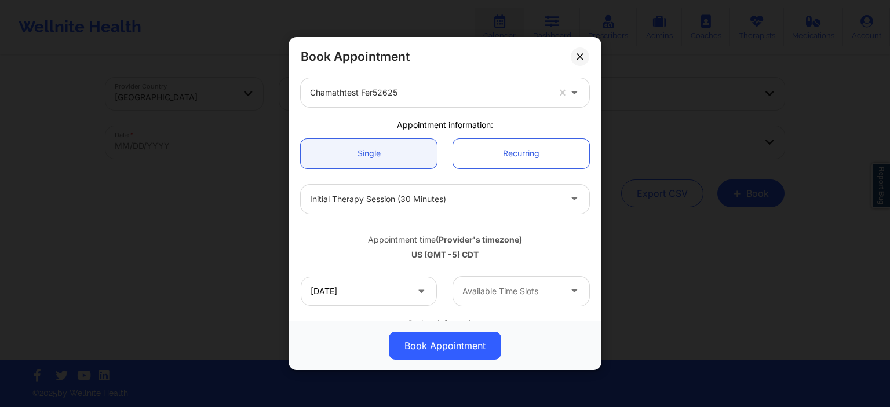
type input "06/25/2026"
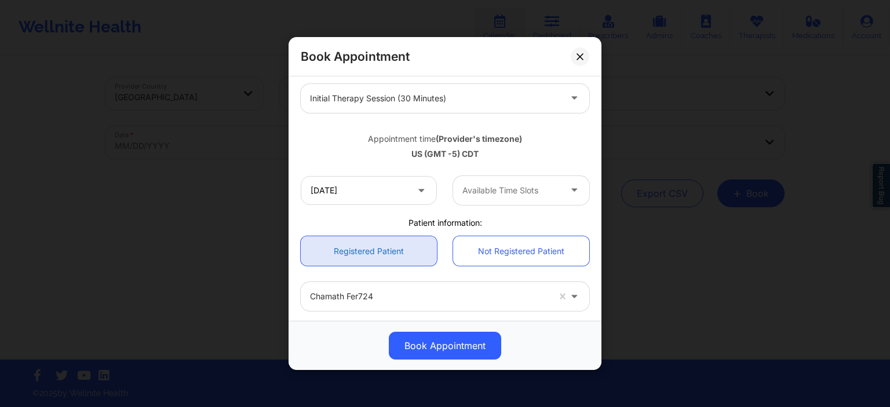
scroll to position [167, 0]
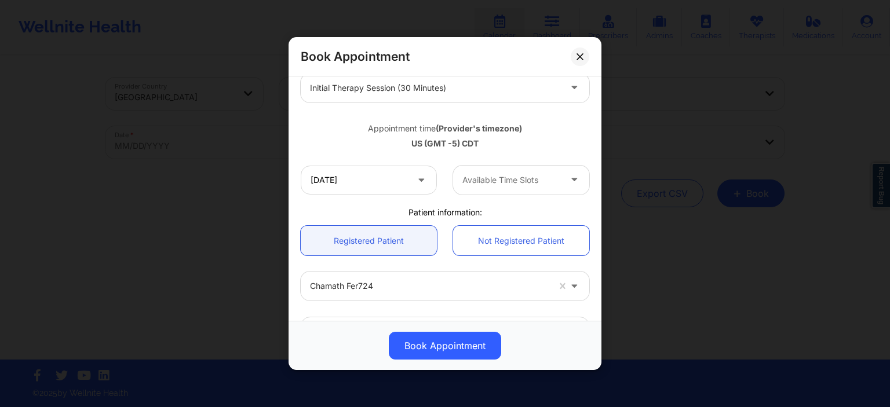
click at [512, 185] on div at bounding box center [511, 180] width 98 height 14
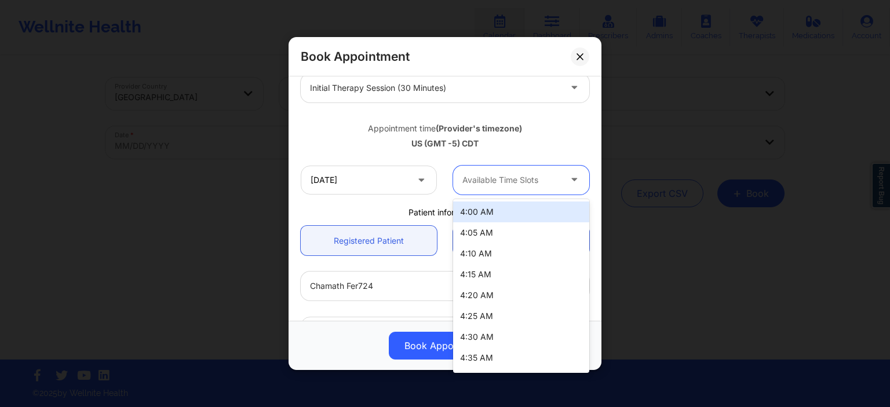
click at [487, 212] on div "4:00 AM" at bounding box center [521, 212] width 136 height 21
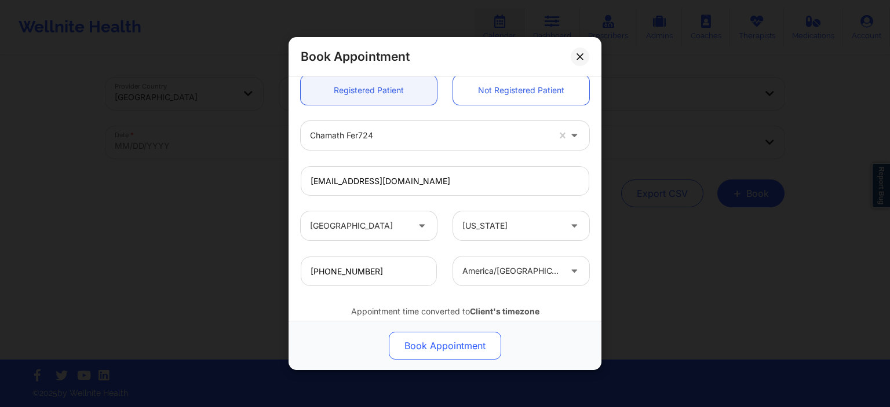
scroll to position [357, 0]
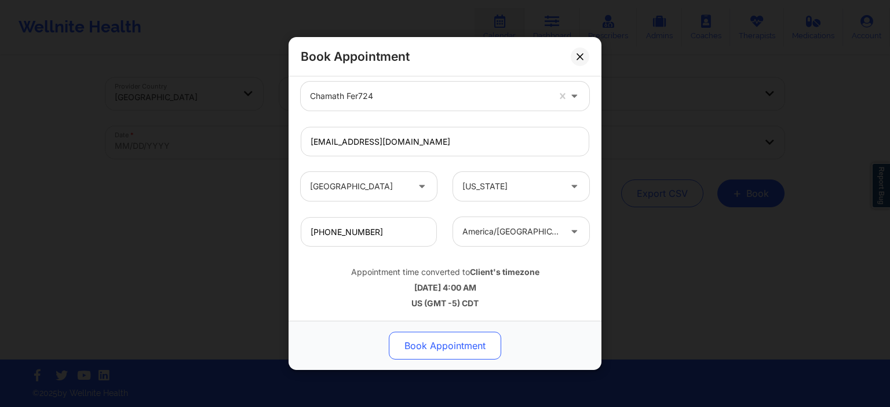
click at [457, 351] on button "Book Appointment" at bounding box center [445, 346] width 112 height 28
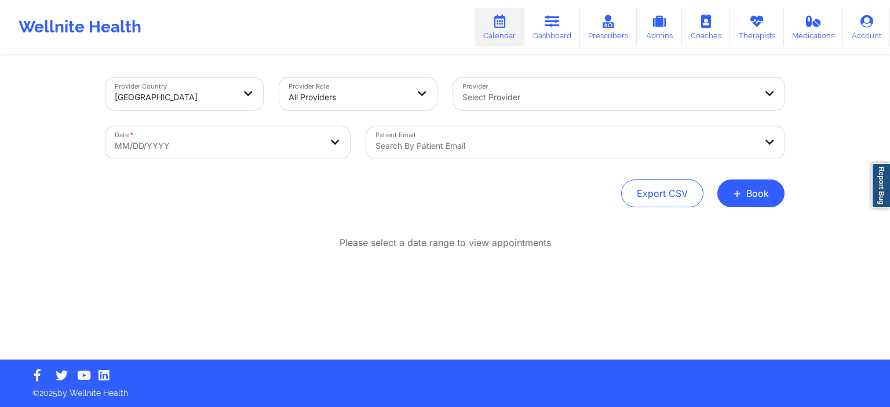
click at [539, 104] on div "Select Provider" at bounding box center [605, 94] width 304 height 32
type input "chamathtest fer"
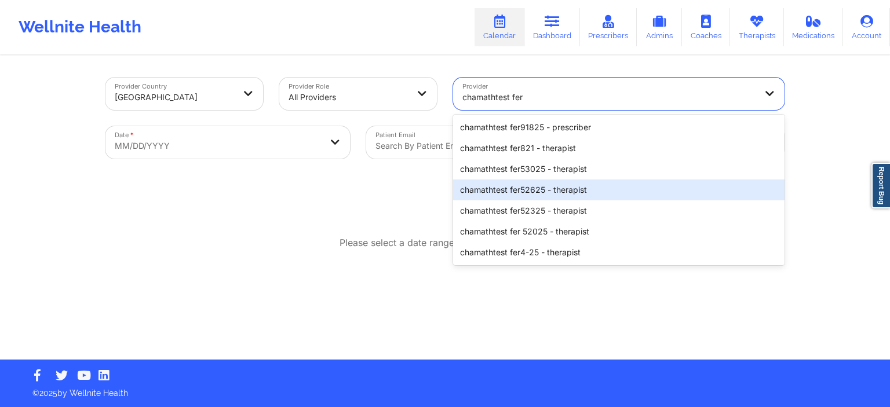
click at [536, 196] on div "chamathtest fer52625 - therapist" at bounding box center [618, 190] width 331 height 21
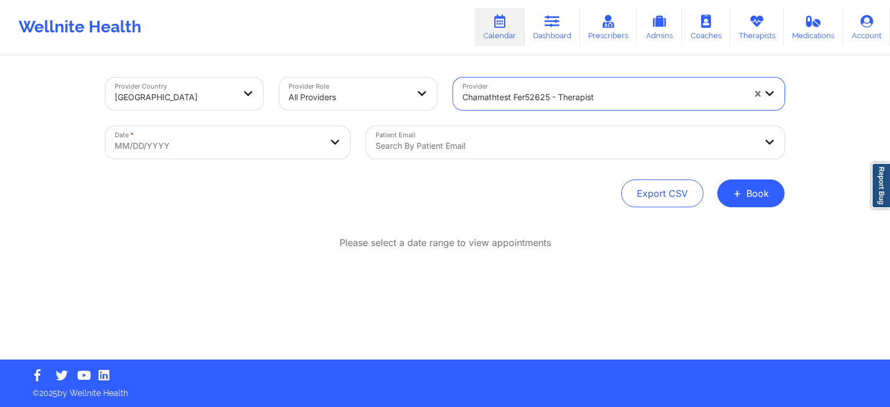
click at [279, 142] on body "Wellnite Health Calendar Dashboard Prescribers Admins Coaches Therapists Medica…" at bounding box center [445, 203] width 890 height 407
select select "2025-8"
select select "2025-9"
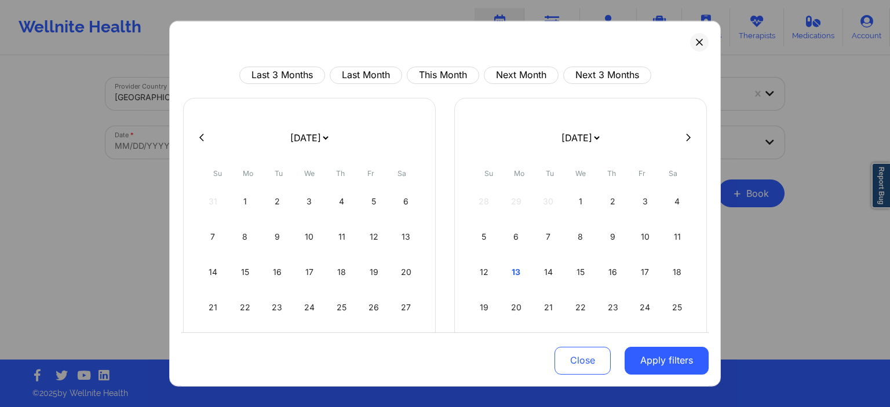
click at [689, 136] on icon at bounding box center [688, 137] width 5 height 9
select select "2025-9"
select select "2025-10"
click at [690, 136] on icon at bounding box center [688, 138] width 5 height 8
select select "2025-10"
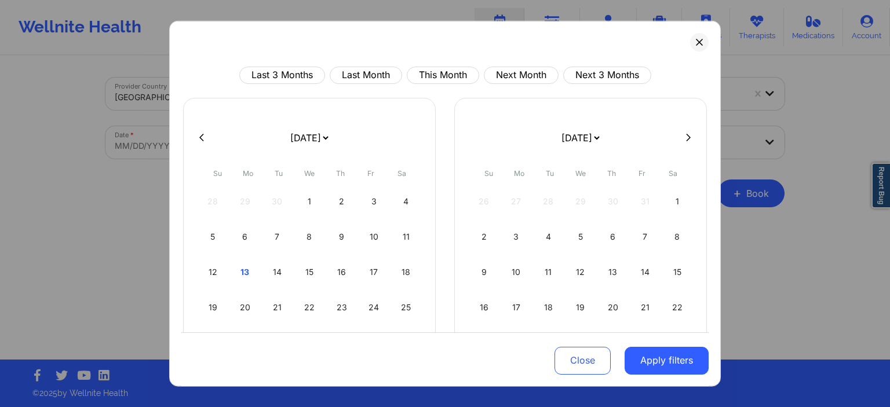
select select "2025-11"
click at [690, 136] on icon at bounding box center [688, 138] width 5 height 8
select select "2025-11"
select select "2026-0"
click at [690, 136] on icon at bounding box center [688, 138] width 5 height 8
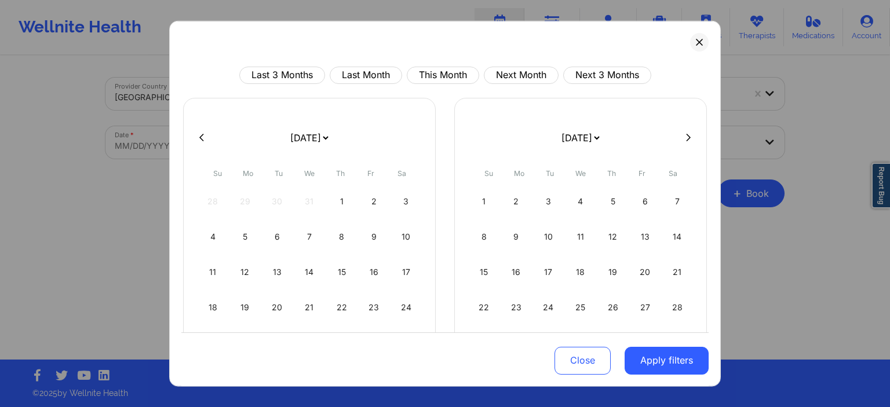
click at [690, 136] on icon at bounding box center [688, 138] width 5 height 8
select select "2026-1"
select select "2026-2"
click at [690, 136] on icon at bounding box center [688, 138] width 5 height 8
select select "2026-2"
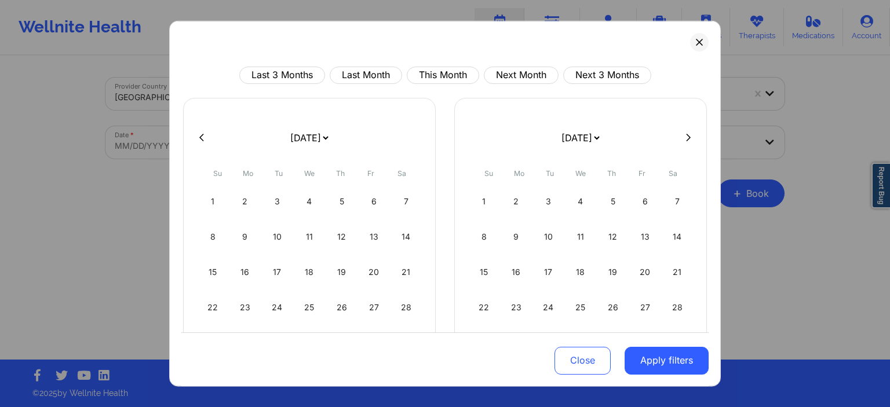
select select "2026-3"
click at [690, 136] on icon at bounding box center [688, 138] width 5 height 8
select select "2026-3"
select select "2026-4"
click at [690, 136] on icon at bounding box center [688, 138] width 5 height 8
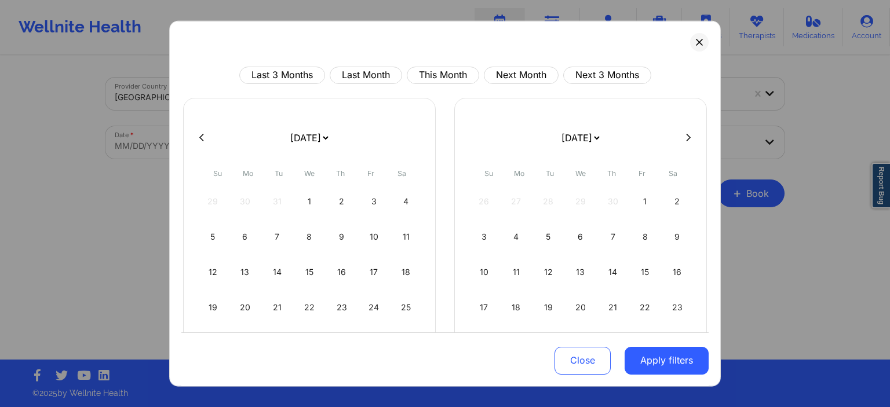
select select "2026-4"
select select "2026-5"
click at [521, 308] on div "22" at bounding box center [517, 307] width 30 height 32
select select "2026-5"
select select "2026-6"
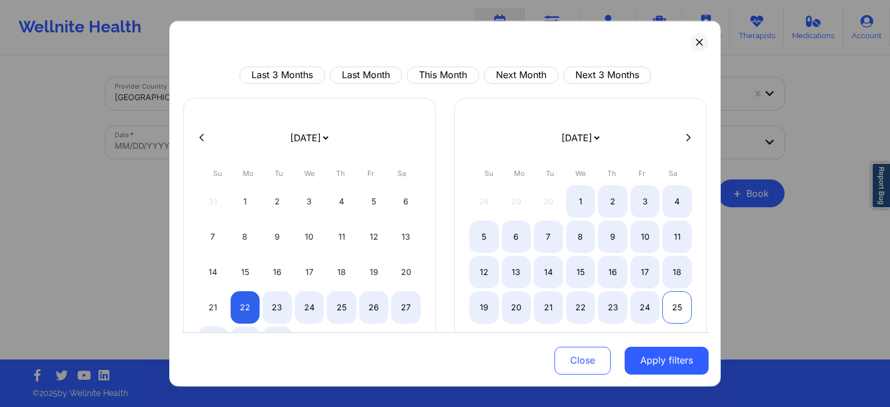
select select "2026-5"
select select "2026-6"
select select "2026-5"
select select "2026-6"
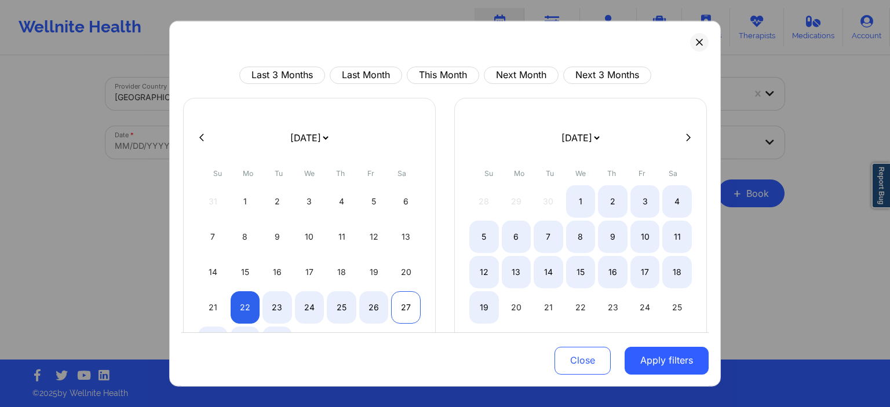
select select "2026-5"
select select "2026-6"
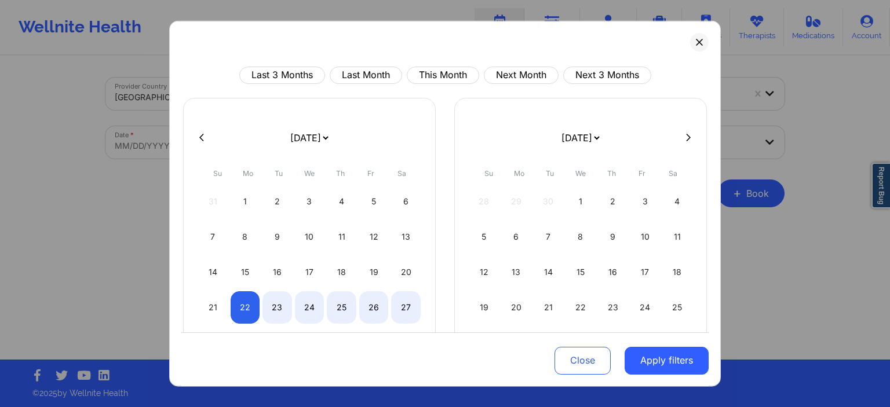
select select "2026-5"
select select "2026-6"
select select "2026-5"
select select "2026-6"
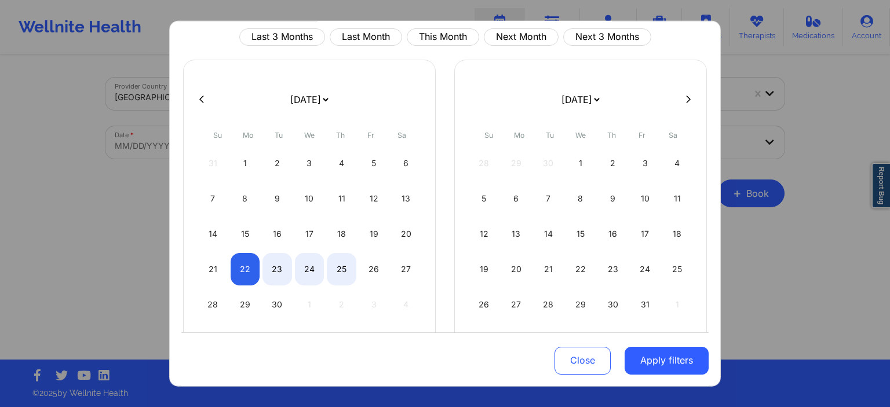
scroll to position [56, 0]
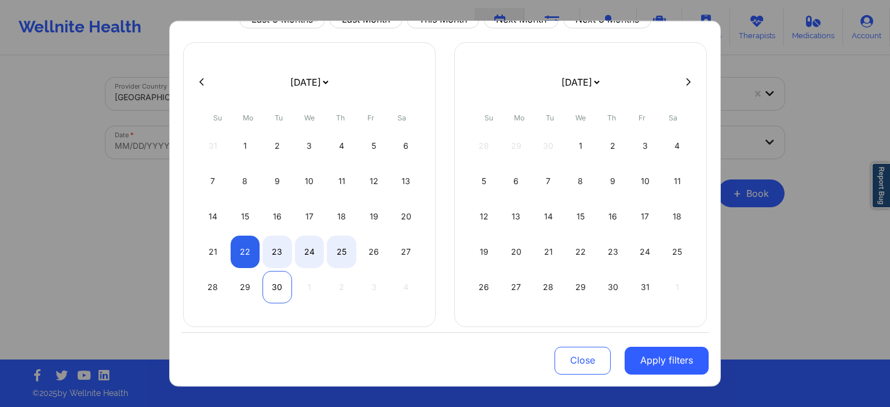
select select "2026-5"
select select "2026-6"
click at [282, 285] on div "30" at bounding box center [277, 287] width 30 height 32
select select "2026-5"
select select "2026-6"
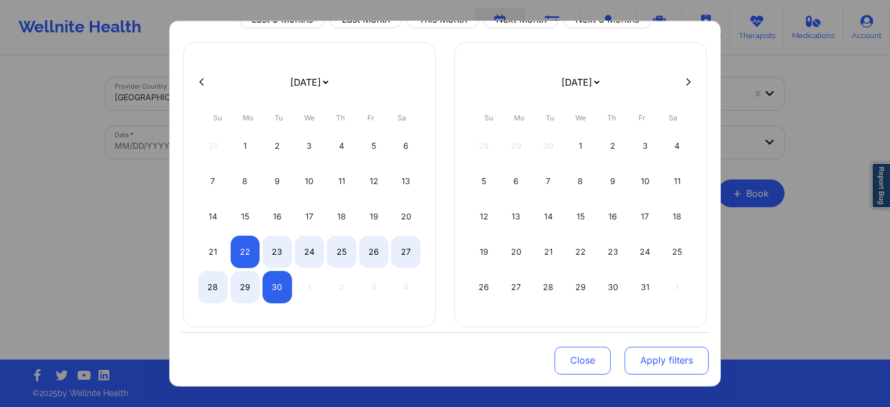
click at [655, 353] on button "Apply filters" at bounding box center [667, 361] width 84 height 28
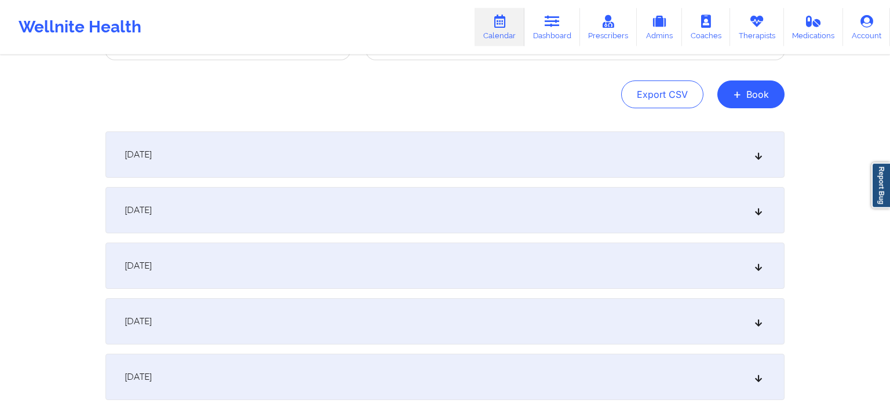
scroll to position [122, 0]
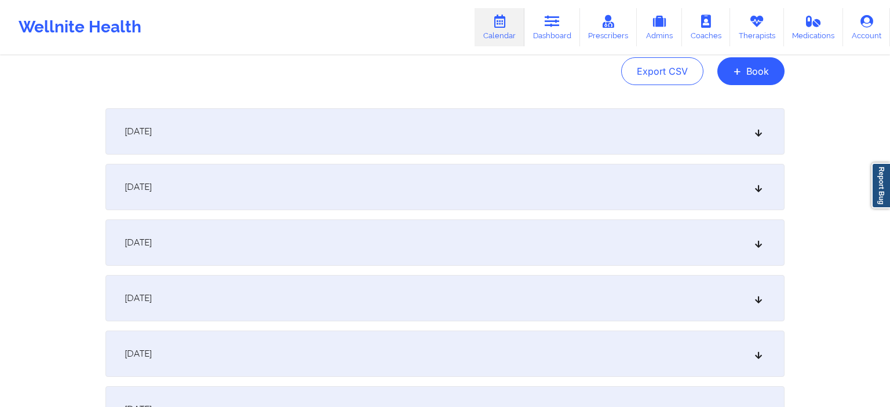
click at [285, 348] on div "June 26, 2026" at bounding box center [444, 354] width 679 height 46
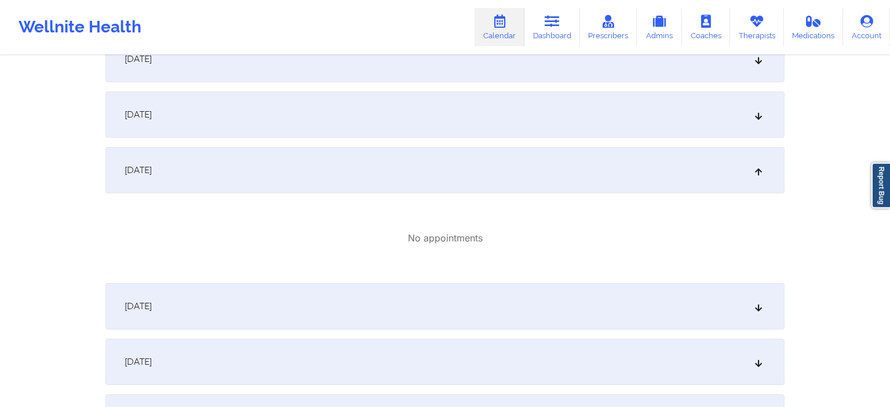
scroll to position [183, 0]
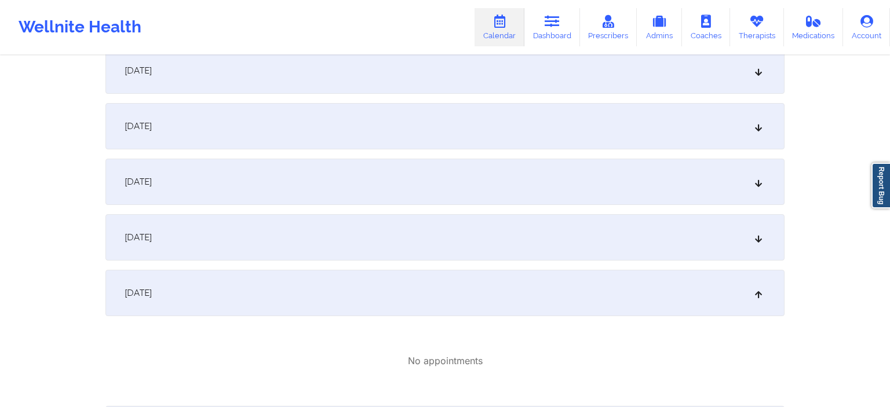
click at [338, 289] on div "June 26, 2026" at bounding box center [444, 293] width 679 height 46
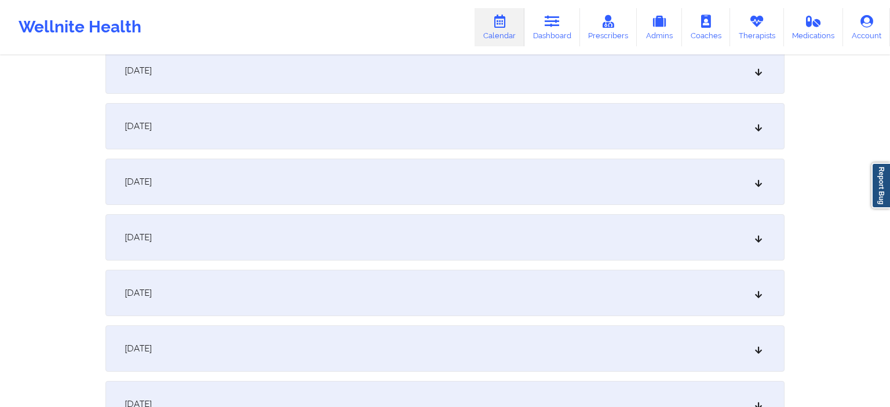
click at [338, 293] on div "June 26, 2026" at bounding box center [444, 293] width 679 height 46
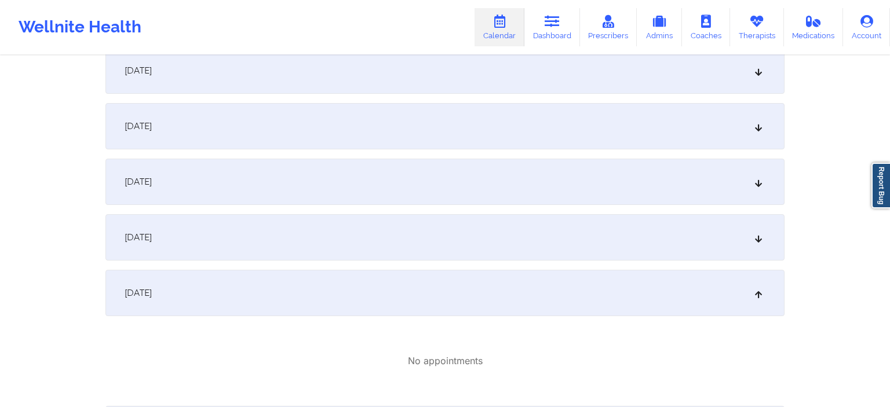
click at [355, 257] on div "June 25, 2026" at bounding box center [444, 237] width 679 height 46
